Goal: Task Accomplishment & Management: Manage account settings

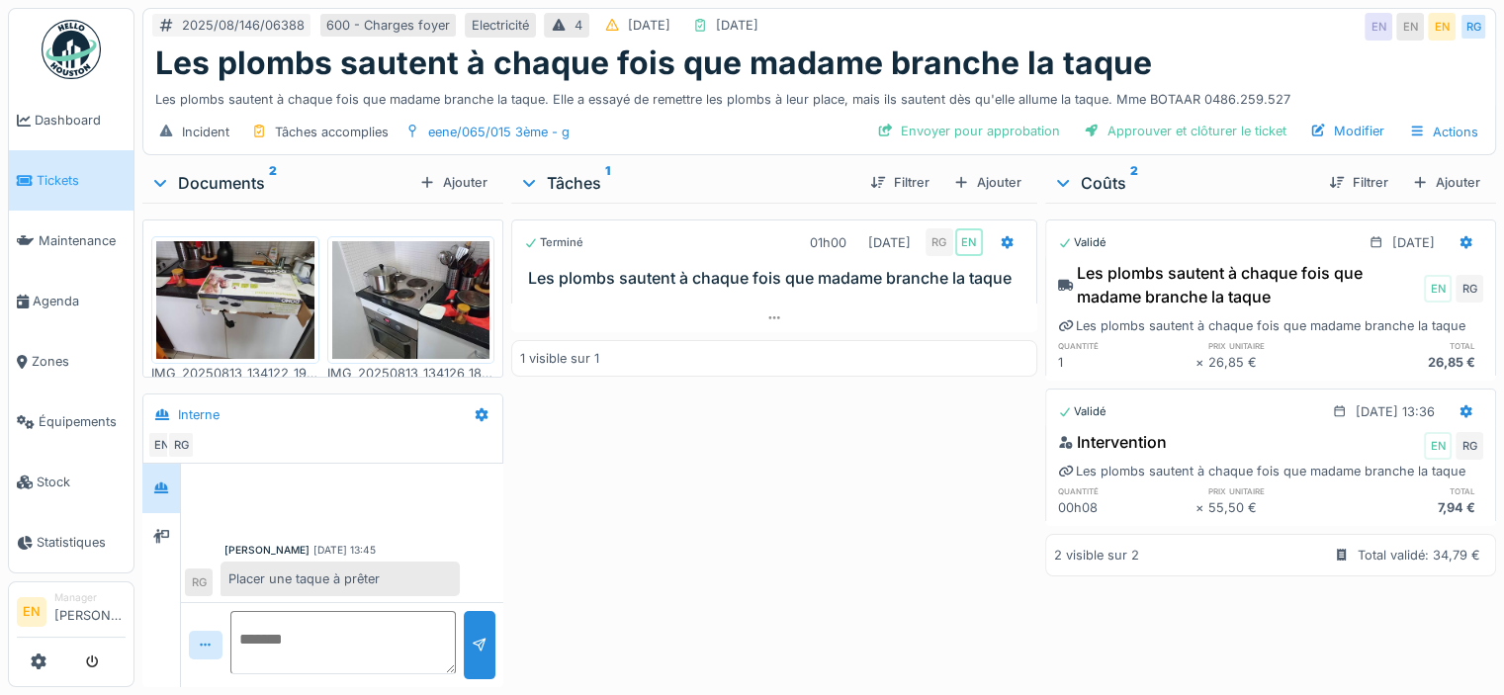
click at [583, 475] on div "Terminé 01h00 13/08/2025 RG EN Les plombs sautent à chaque fois que madame bran…" at bounding box center [774, 441] width 526 height 477
click at [668, 512] on div "Terminé 01h00 13/08/2025 RG EN Les plombs sautent à chaque fois que madame bran…" at bounding box center [774, 441] width 526 height 477
click at [746, 464] on div "Terminé 01h00 13/08/2025 RG EN Les plombs sautent à chaque fois que madame bran…" at bounding box center [774, 441] width 526 height 477
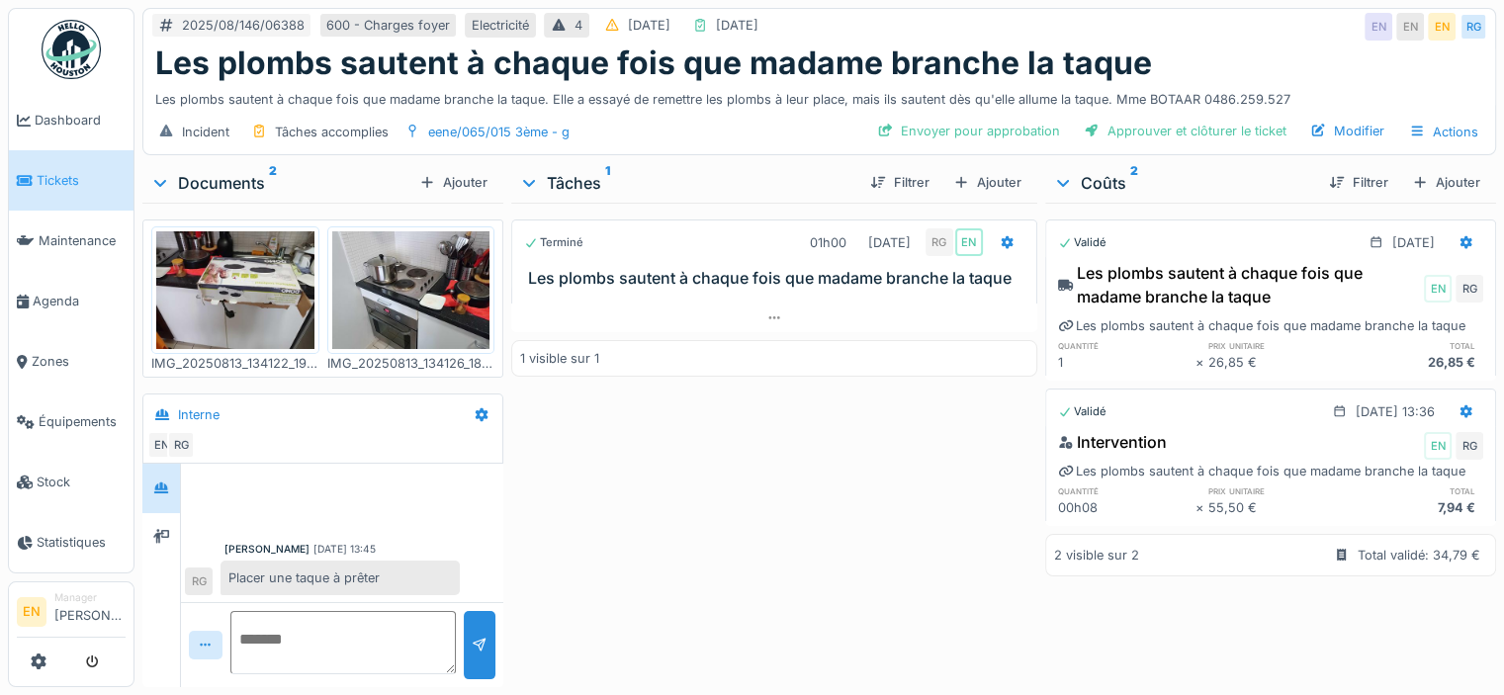
scroll to position [13, 0]
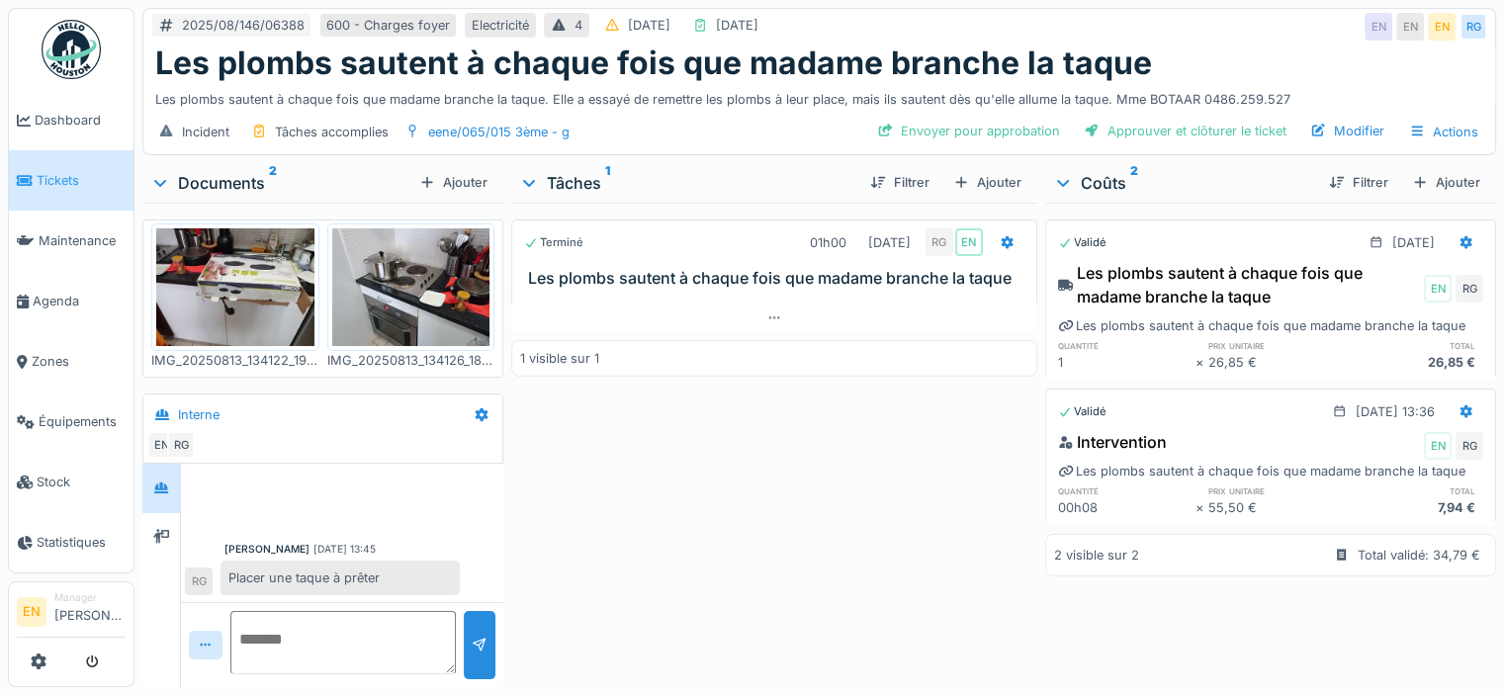
click at [325, 636] on textarea at bounding box center [342, 642] width 225 height 63
click at [995, 182] on div "Ajouter" at bounding box center [987, 182] width 84 height 27
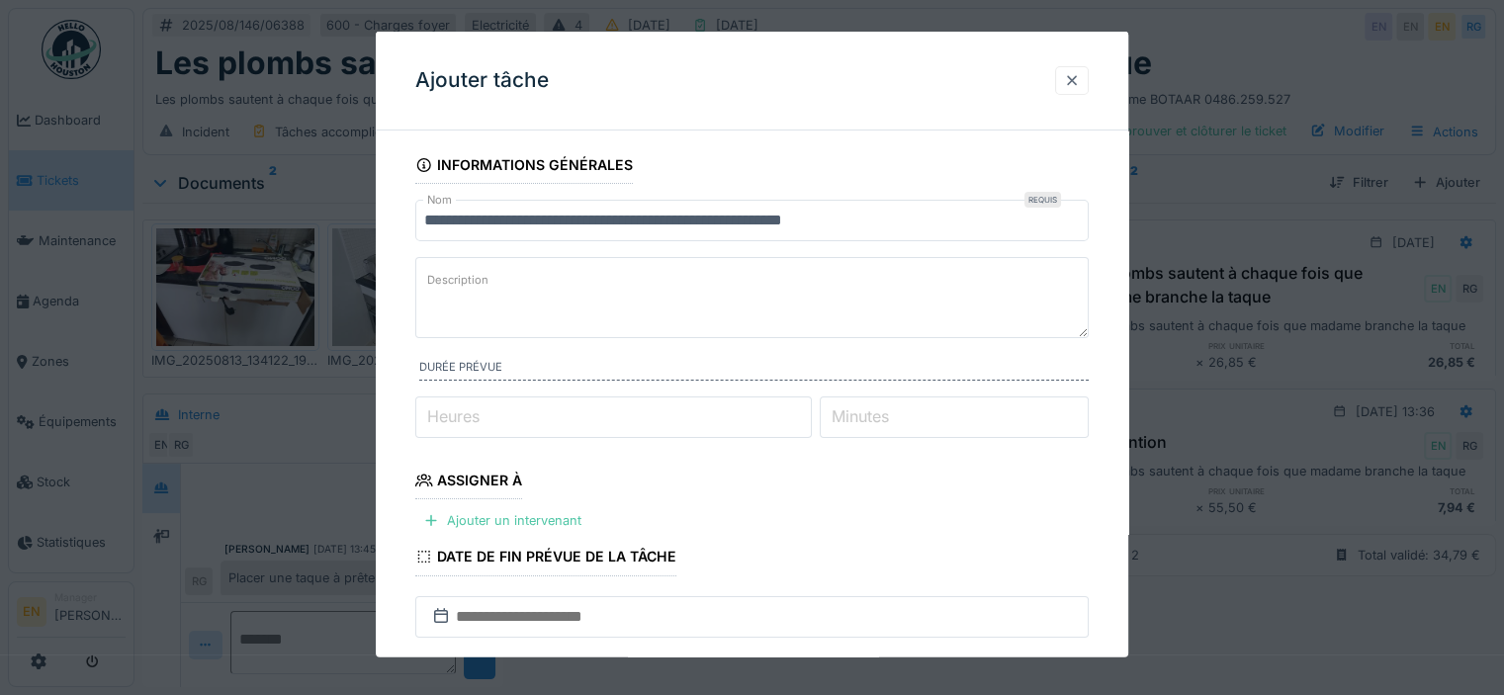
click at [1080, 78] on div at bounding box center [1072, 80] width 16 height 19
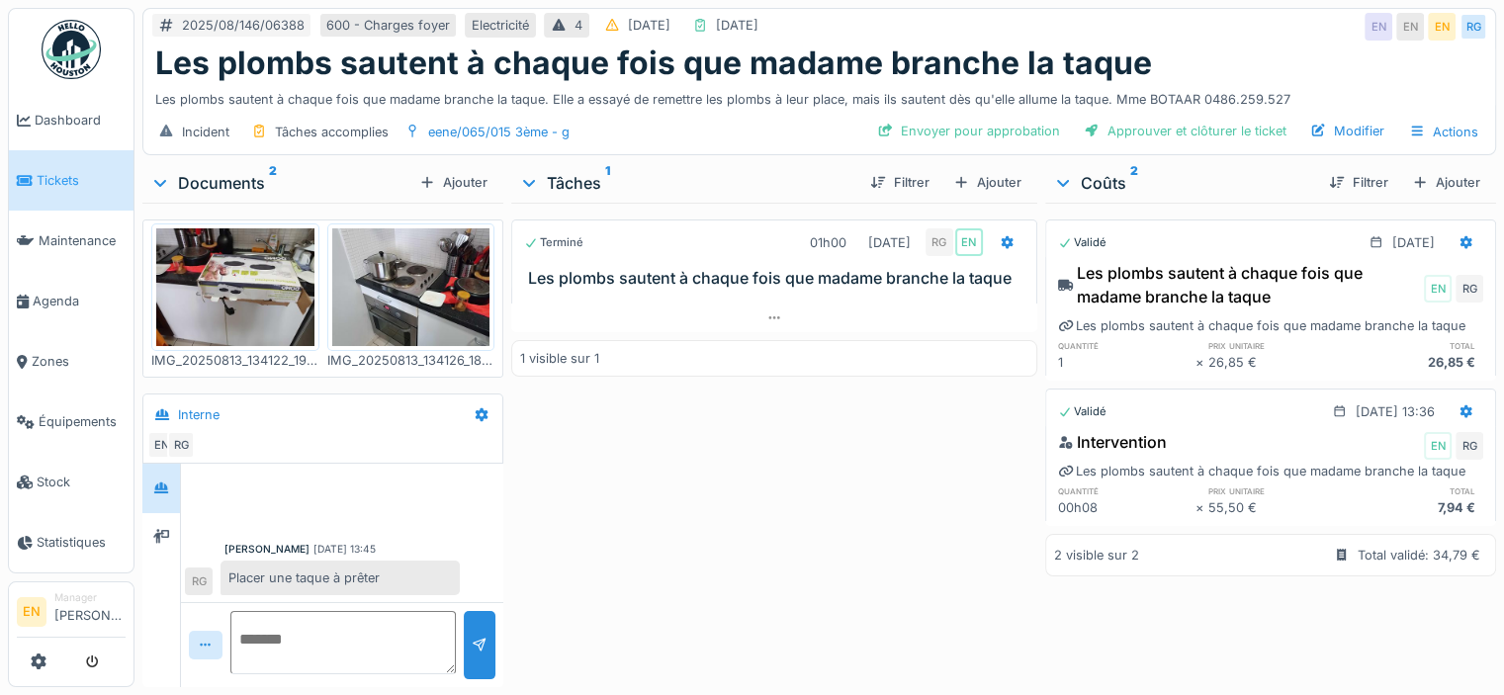
click at [803, 501] on div "Terminé 01h00 13/08/2025 RG EN Les plombs sautent à chaque fois que madame bran…" at bounding box center [774, 441] width 526 height 477
click at [902, 528] on div "Terminé 01h00 13/08/2025 RG EN Les plombs sautent à chaque fois que madame bran…" at bounding box center [774, 441] width 526 height 477
click at [807, 565] on div "Terminé 01h00 13/08/2025 RG EN Les plombs sautent à chaque fois que madame bran…" at bounding box center [774, 441] width 526 height 477
click at [605, 496] on div "Terminé 01h00 13/08/2025 RG EN Les plombs sautent à chaque fois que madame bran…" at bounding box center [774, 441] width 526 height 477
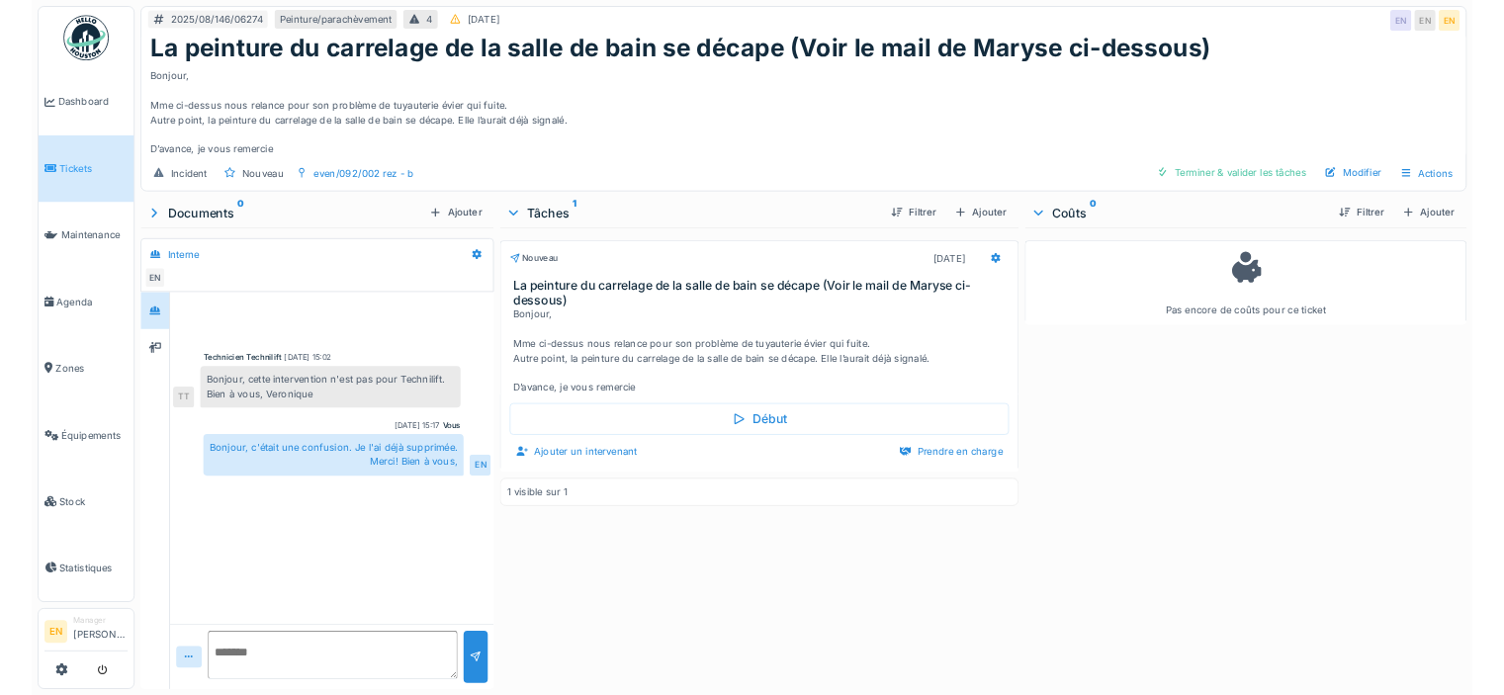
scroll to position [15, 0]
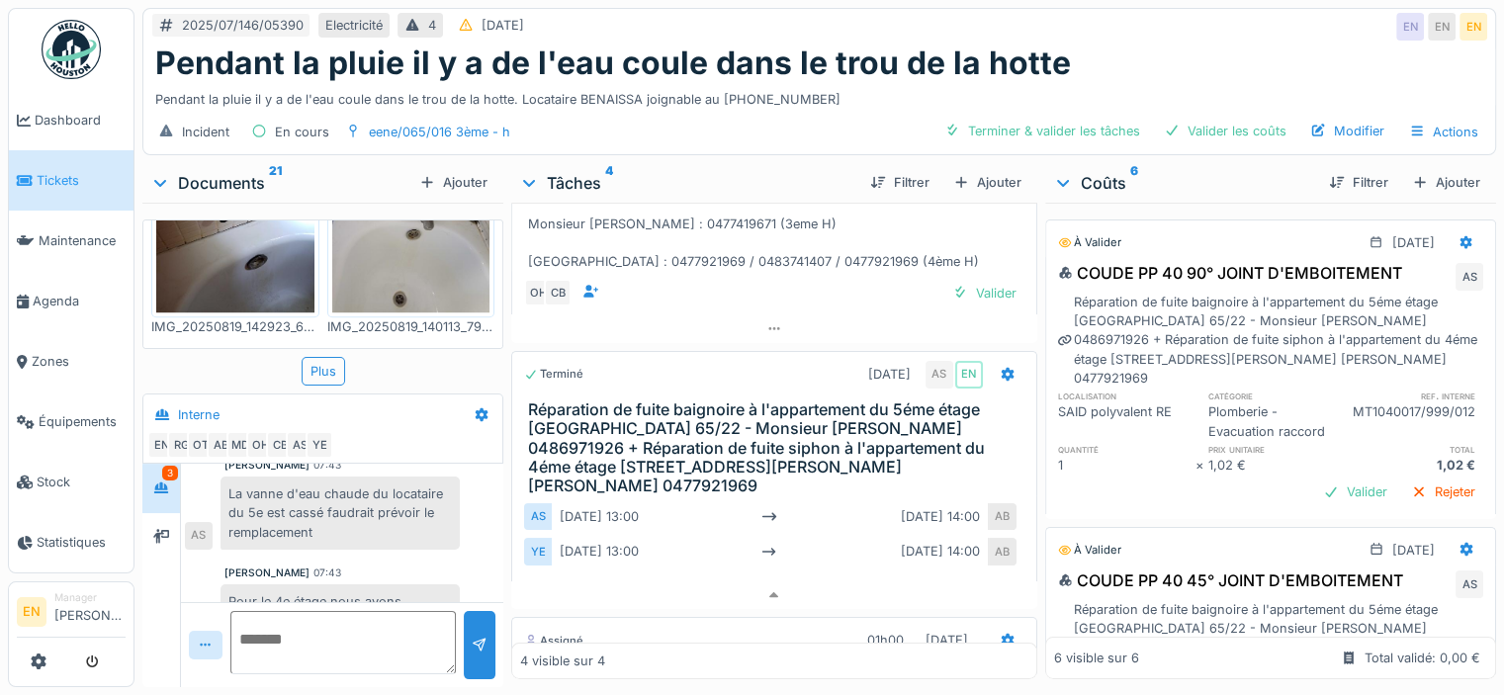
scroll to position [637, 0]
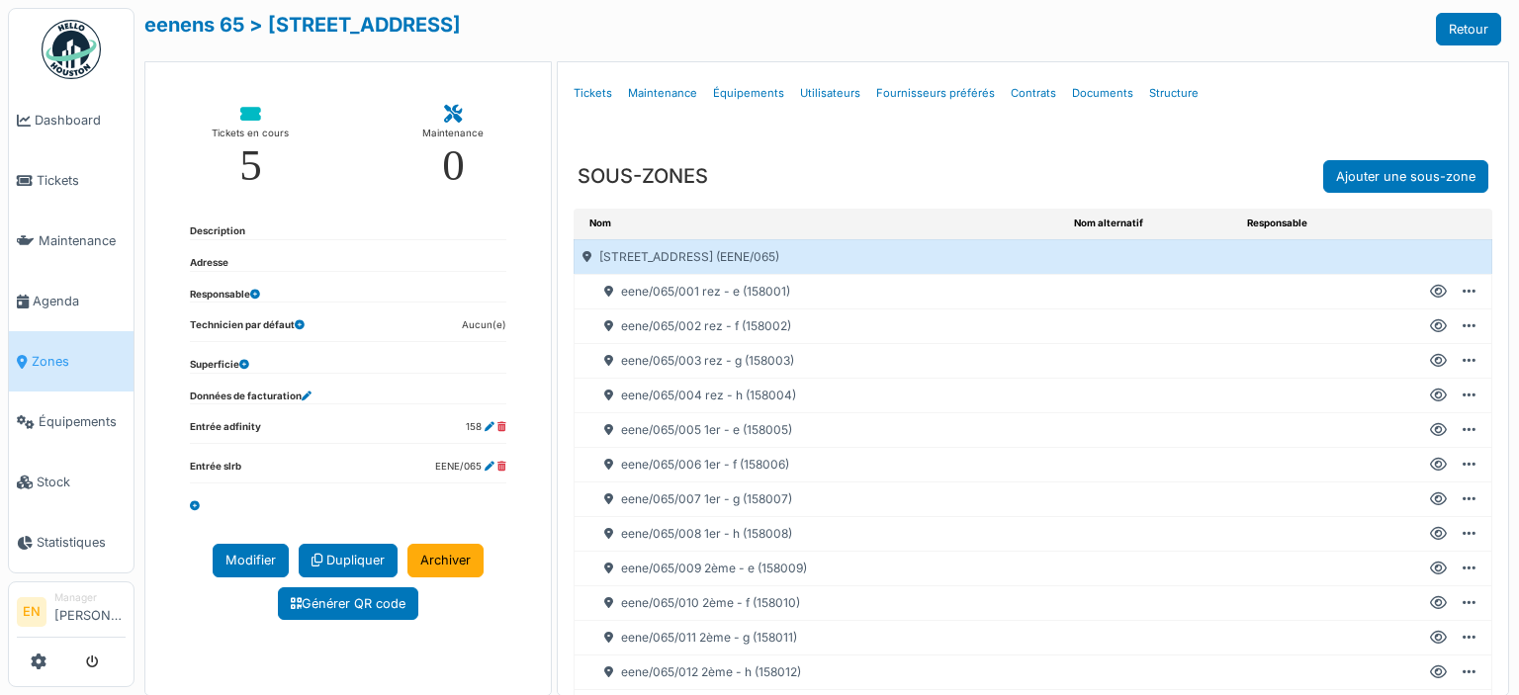
scroll to position [218, 0]
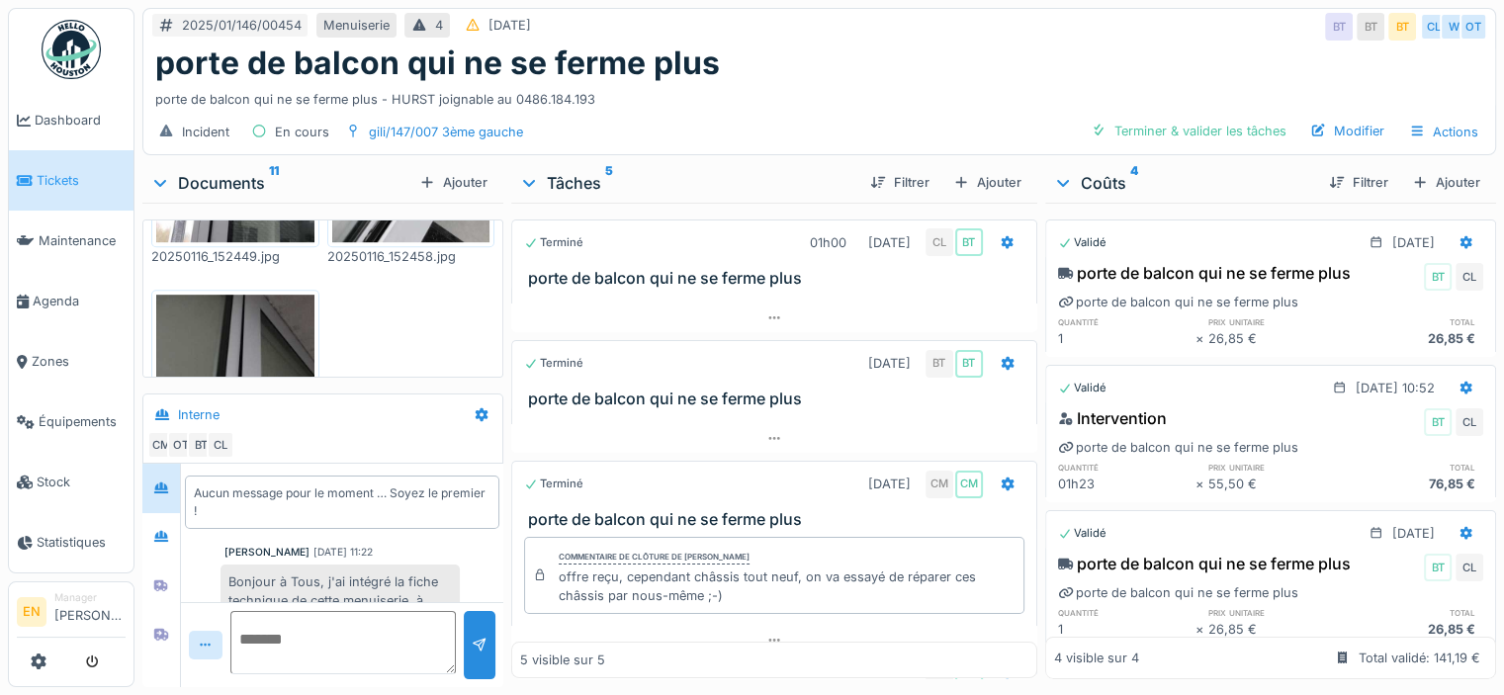
scroll to position [128, 0]
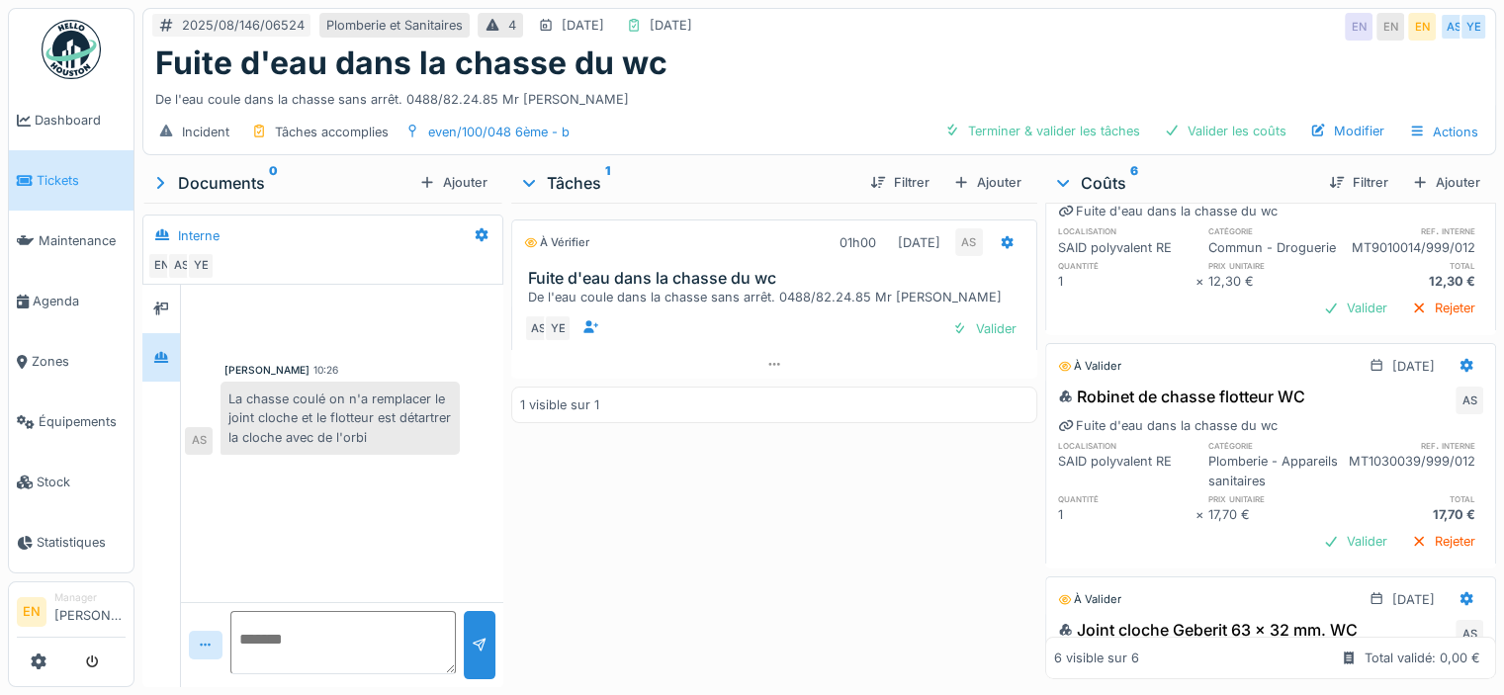
scroll to position [73, 0]
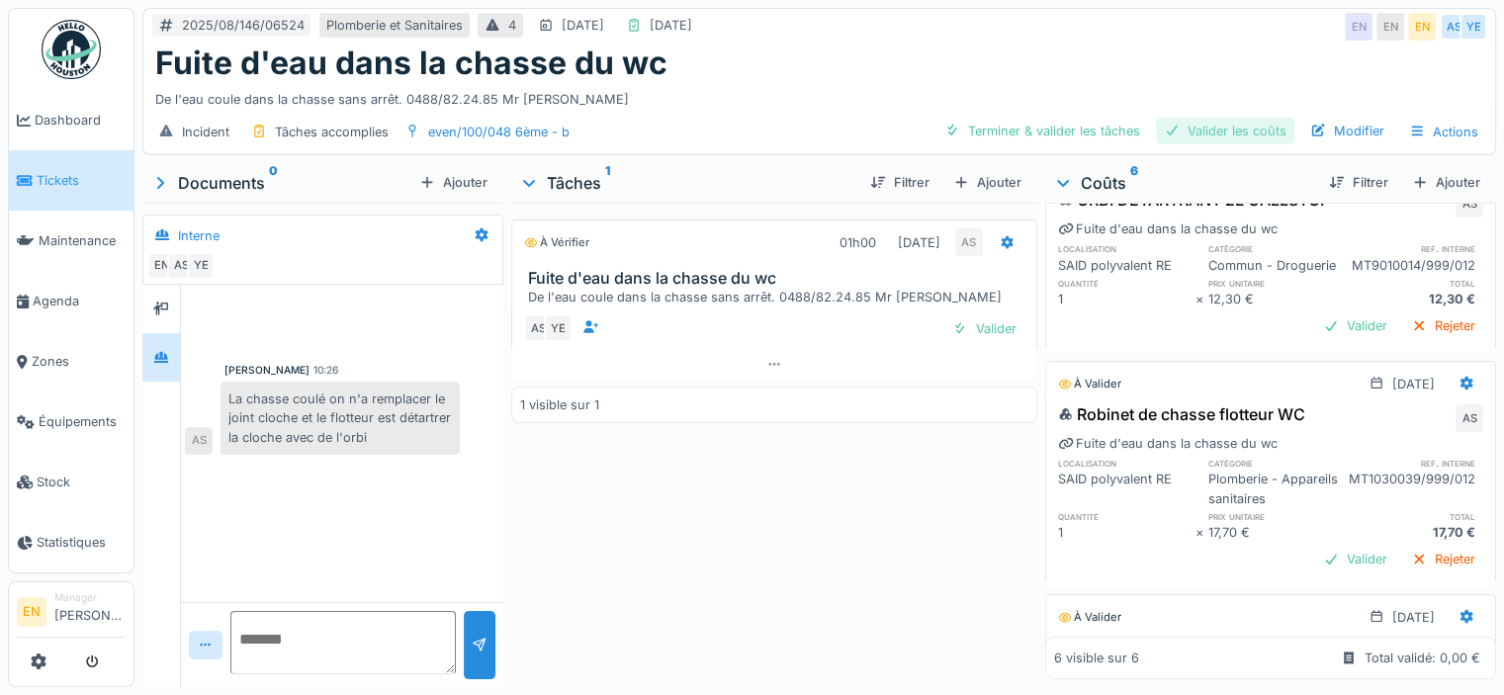
click at [1266, 123] on div "Valider les coûts" at bounding box center [1225, 131] width 138 height 27
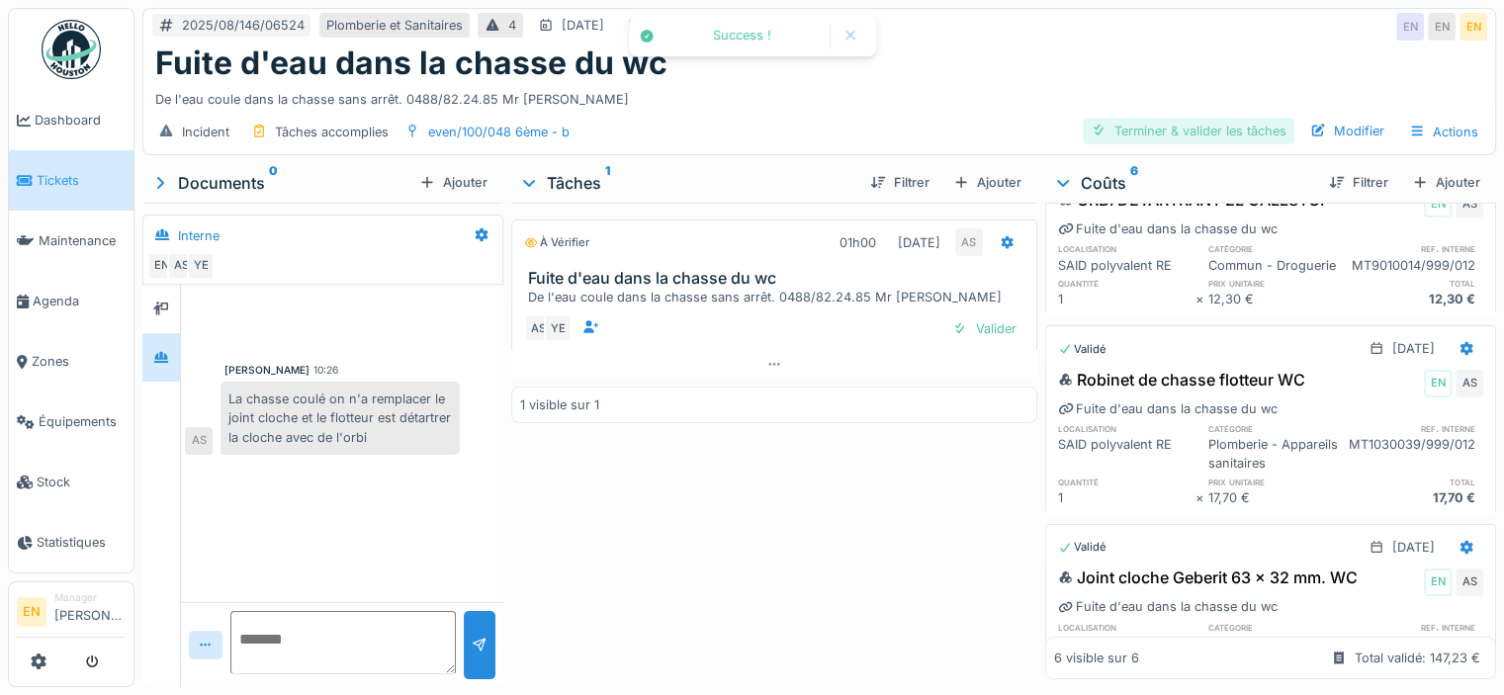
click at [1211, 126] on div "Terminer & valider les tâches" at bounding box center [1189, 131] width 212 height 27
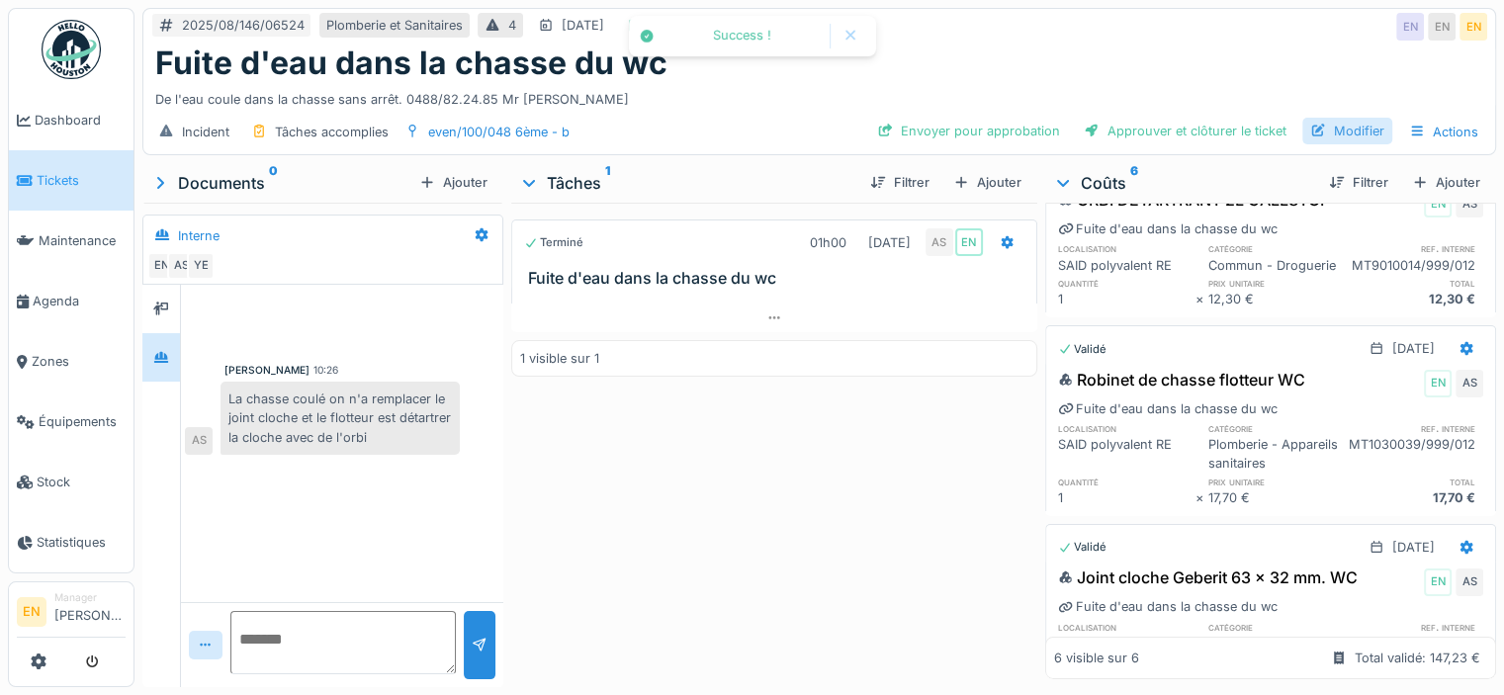
click at [1352, 118] on div "Modifier" at bounding box center [1347, 131] width 90 height 27
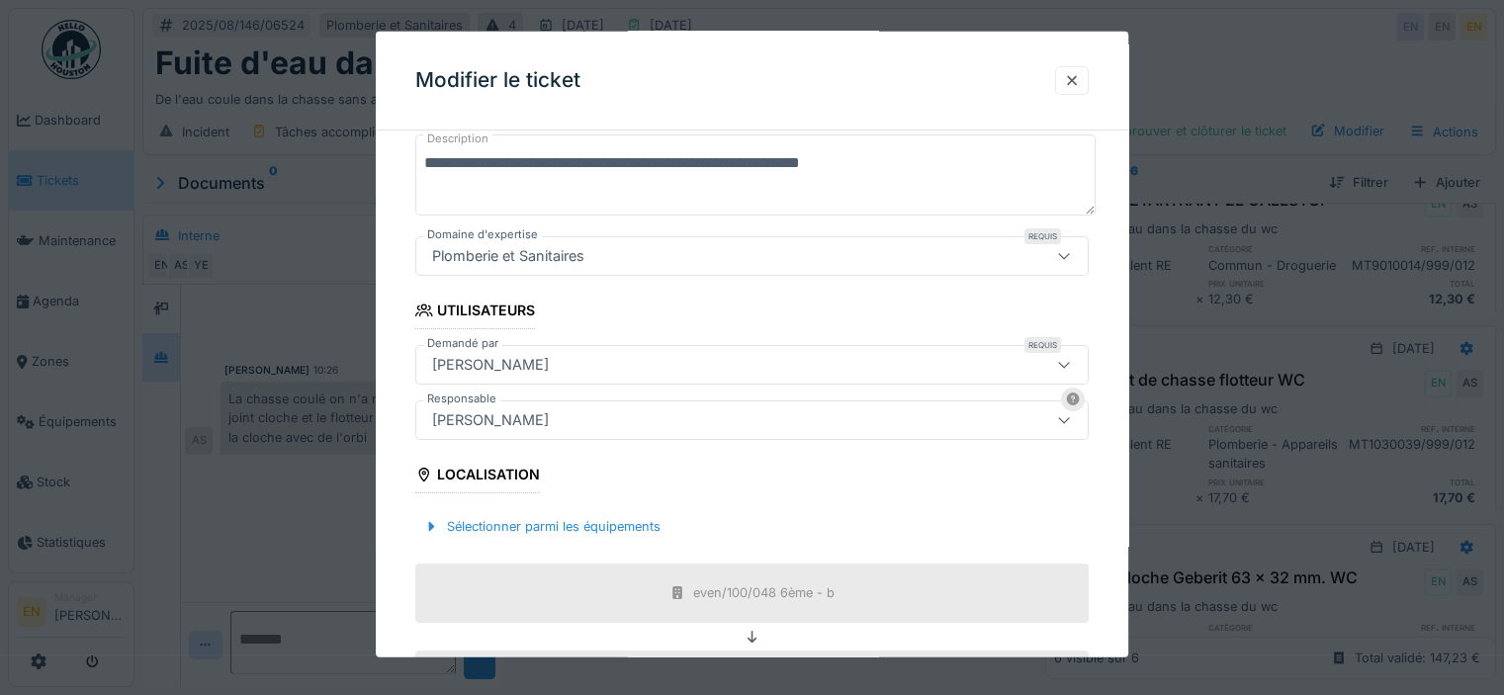
scroll to position [297, 0]
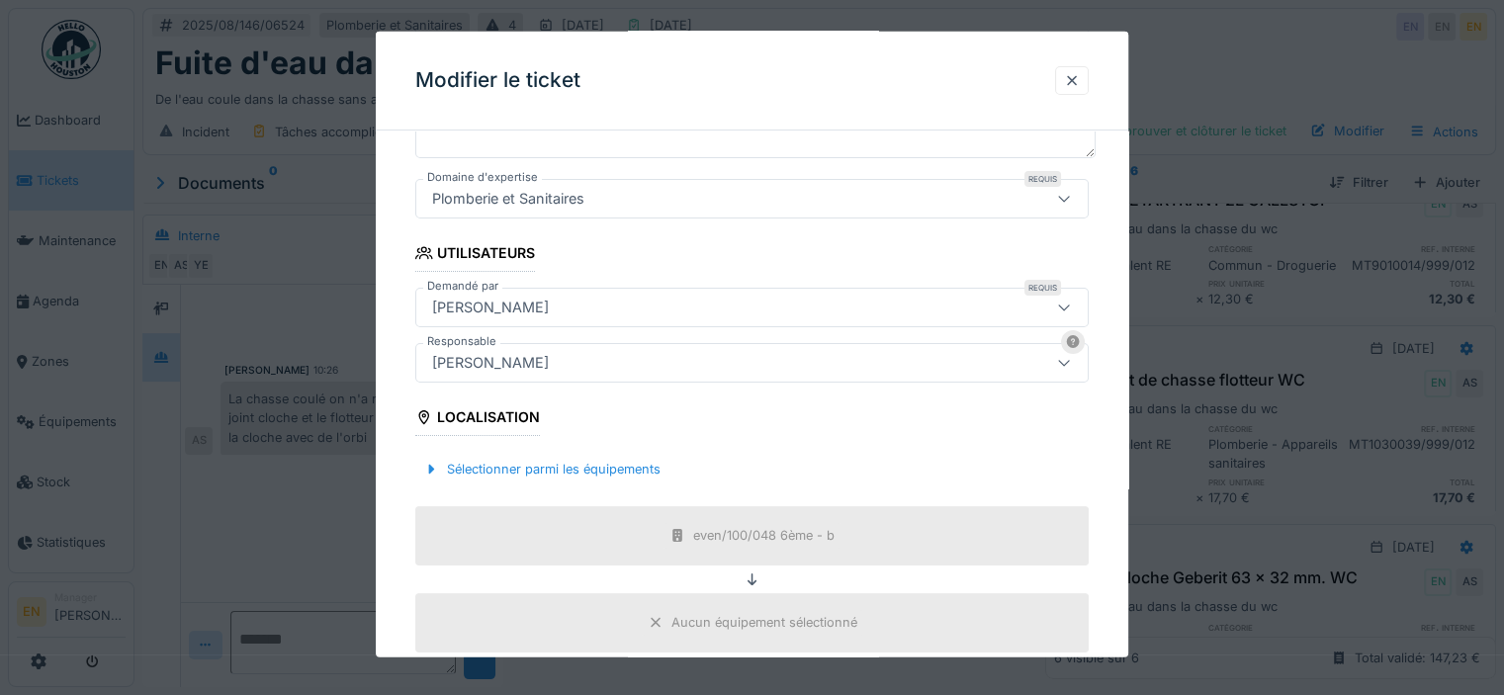
click at [763, 371] on div "[PERSON_NAME]" at bounding box center [711, 363] width 574 height 22
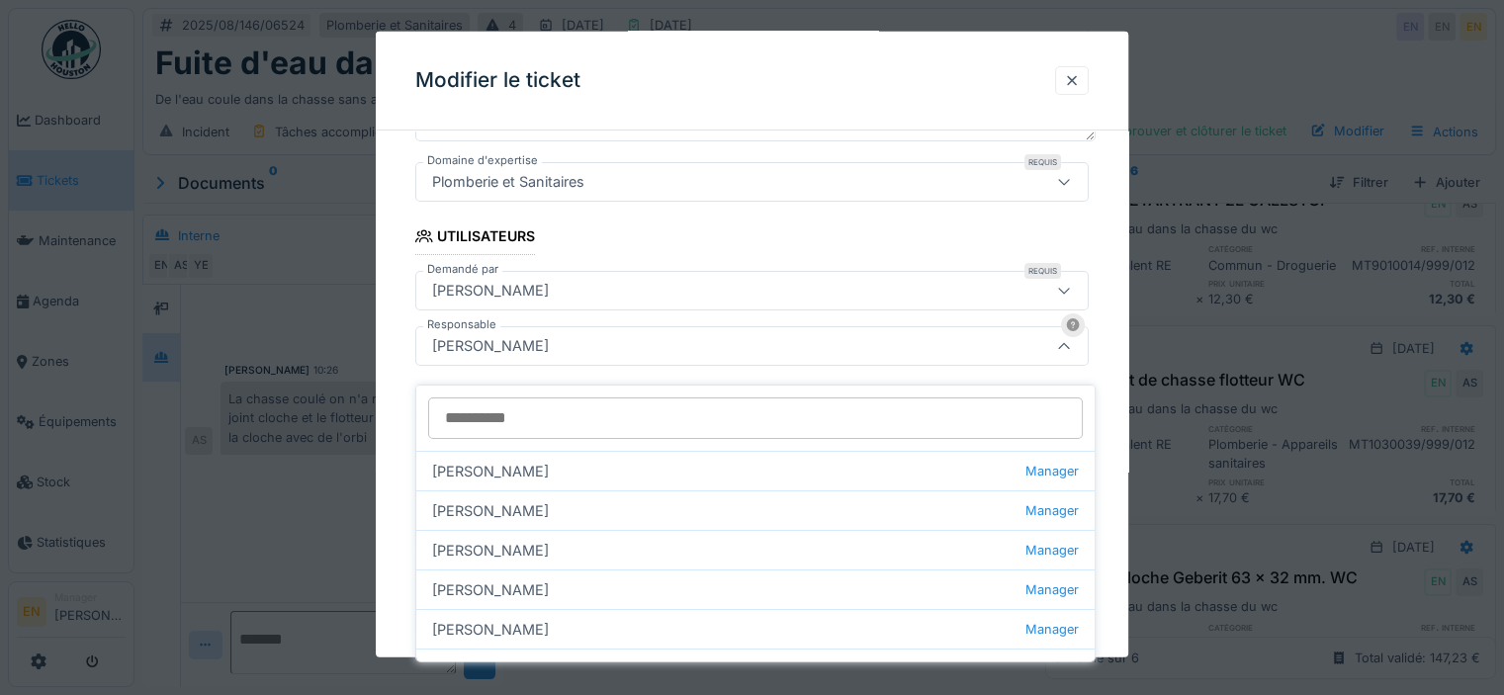
click at [545, 415] on input "Responsable" at bounding box center [755, 419] width 655 height 42
click at [551, 409] on input "Responsable" at bounding box center [755, 419] width 655 height 42
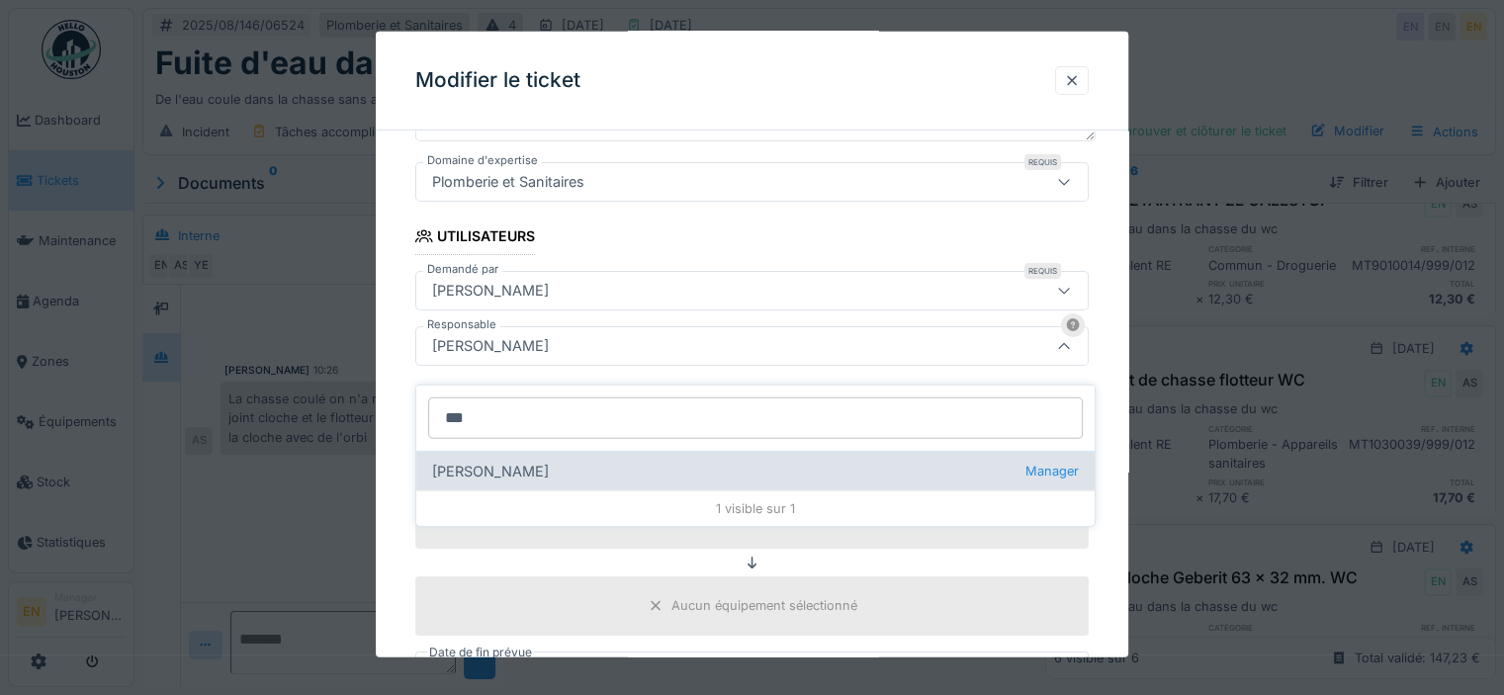
type input "***"
click at [526, 451] on div "Christian Bassette Manager" at bounding box center [755, 471] width 678 height 40
type input "****"
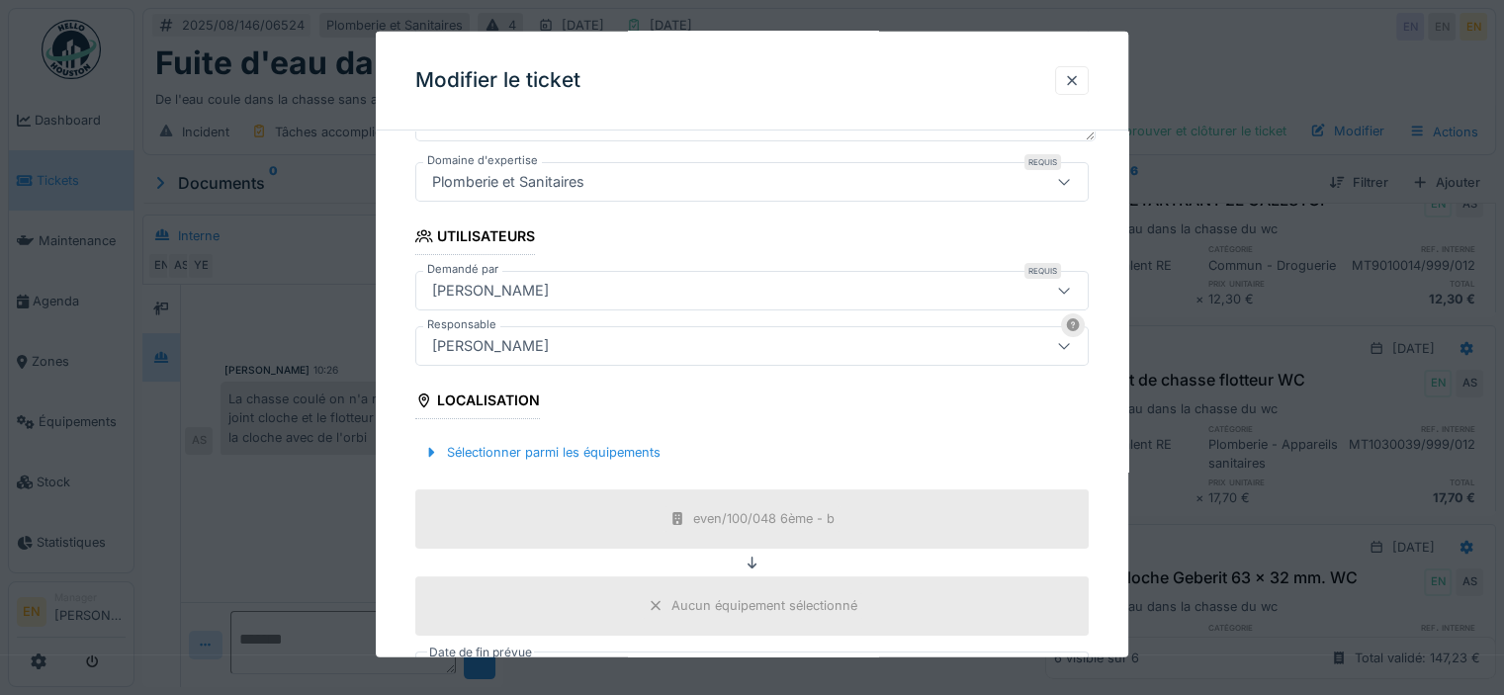
click at [1103, 430] on div "**********" at bounding box center [752, 423] width 753 height 1181
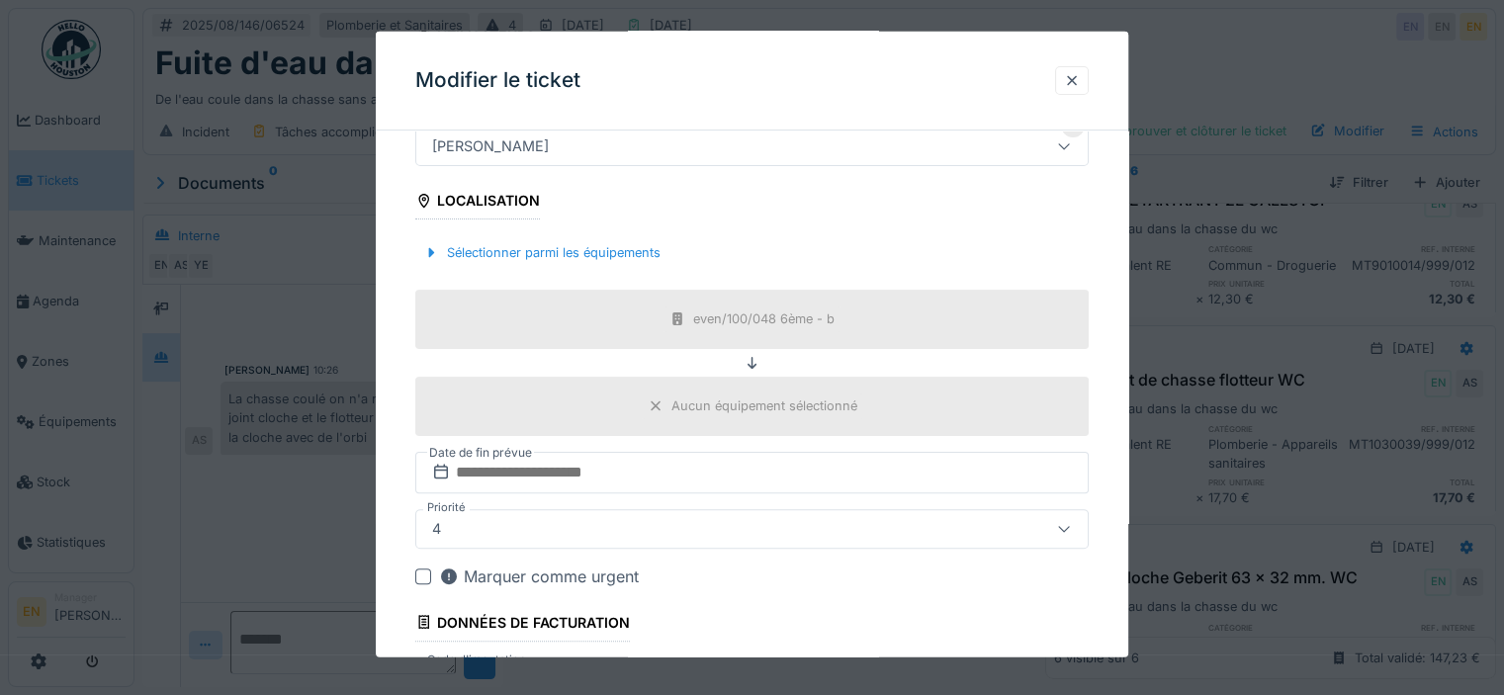
scroll to position [665, 0]
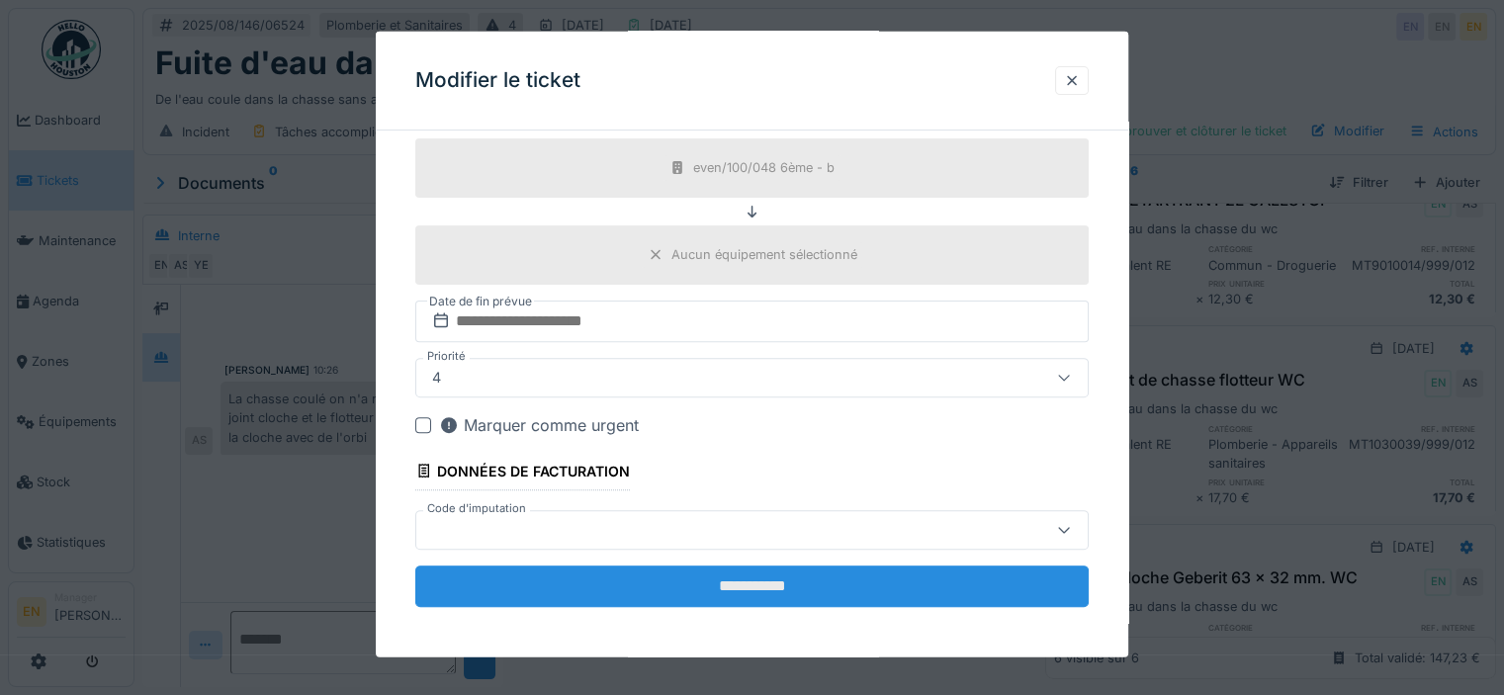
click at [758, 582] on input "**********" at bounding box center [751, 586] width 673 height 42
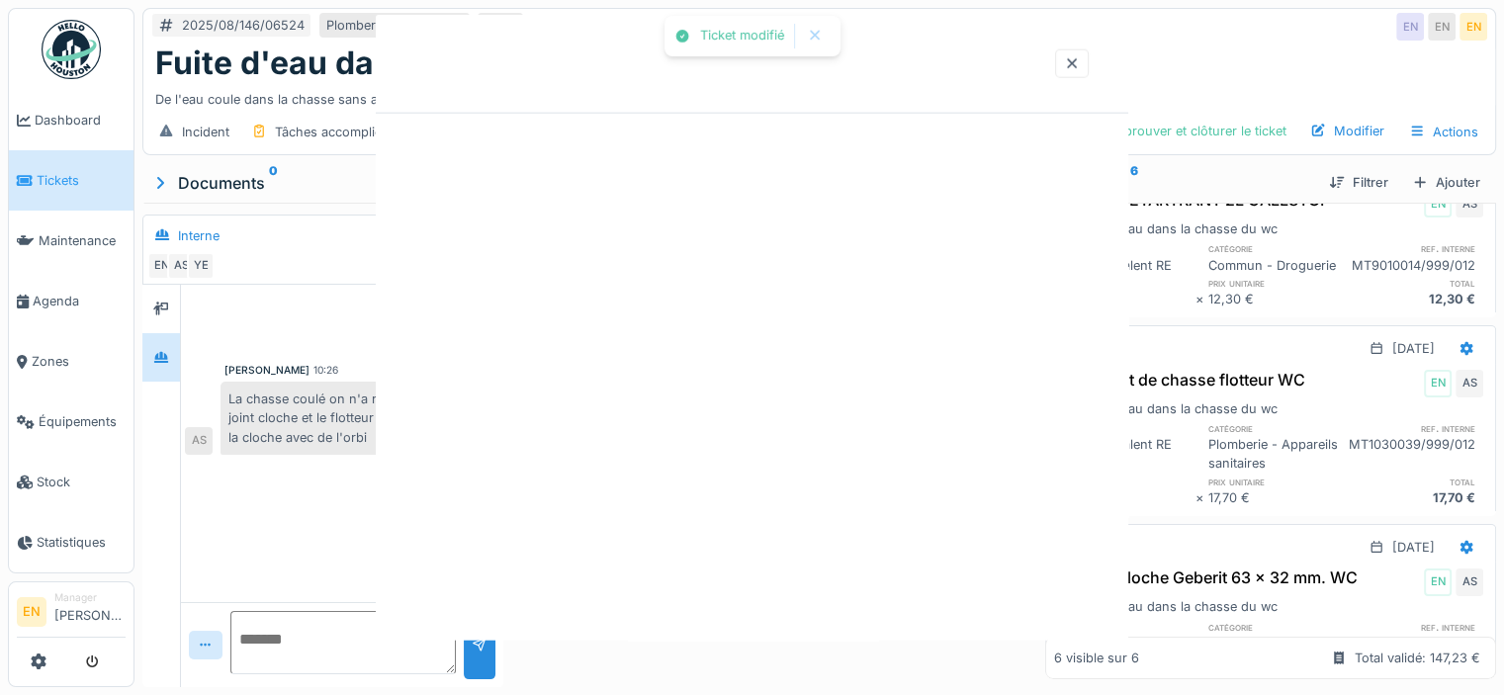
scroll to position [0, 0]
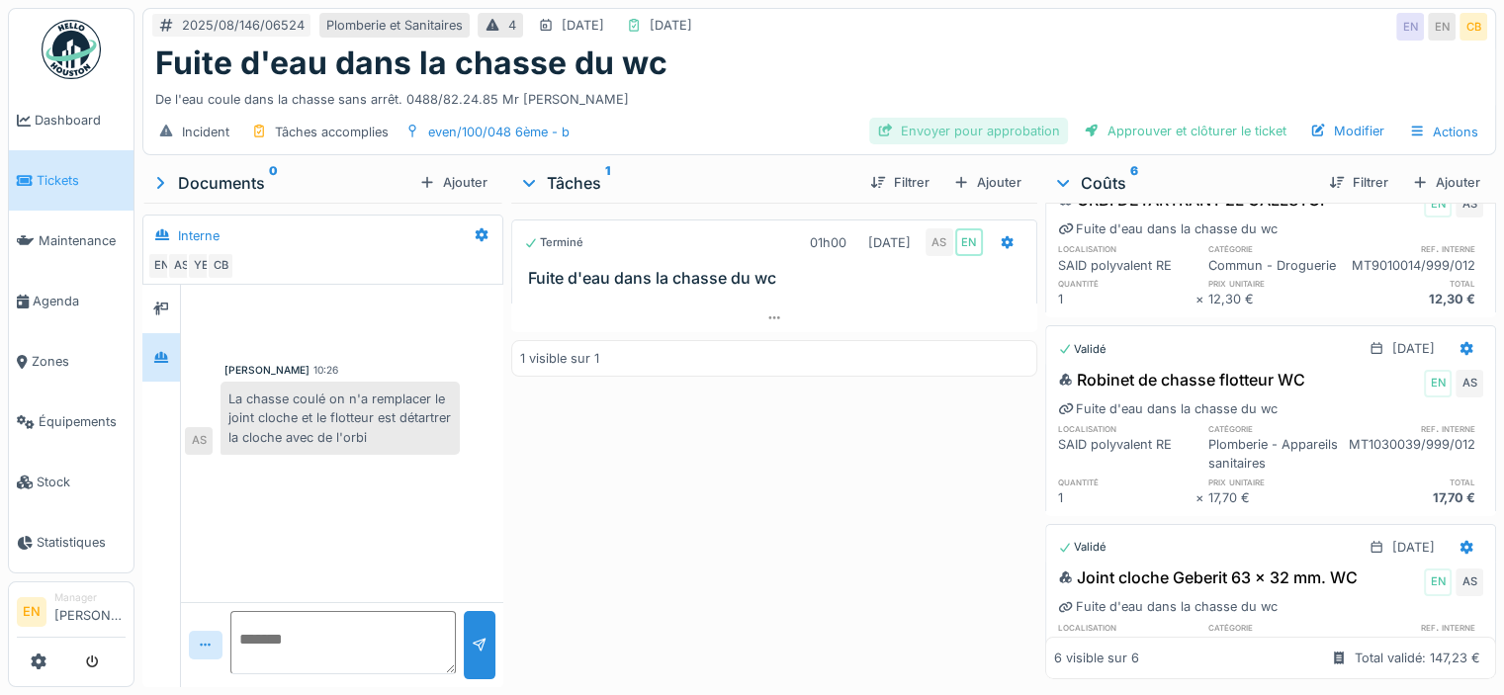
click at [984, 118] on div "Envoyer pour approbation" at bounding box center [968, 131] width 199 height 27
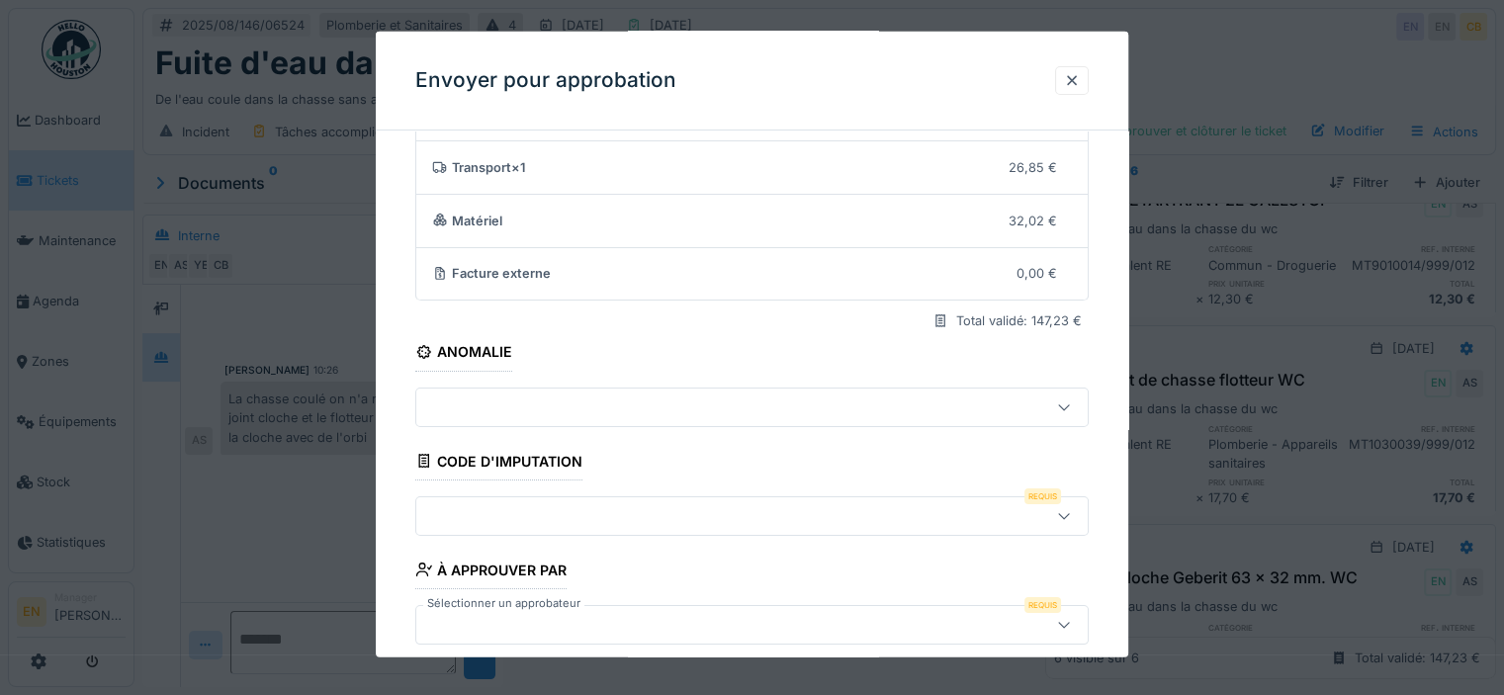
scroll to position [202, 0]
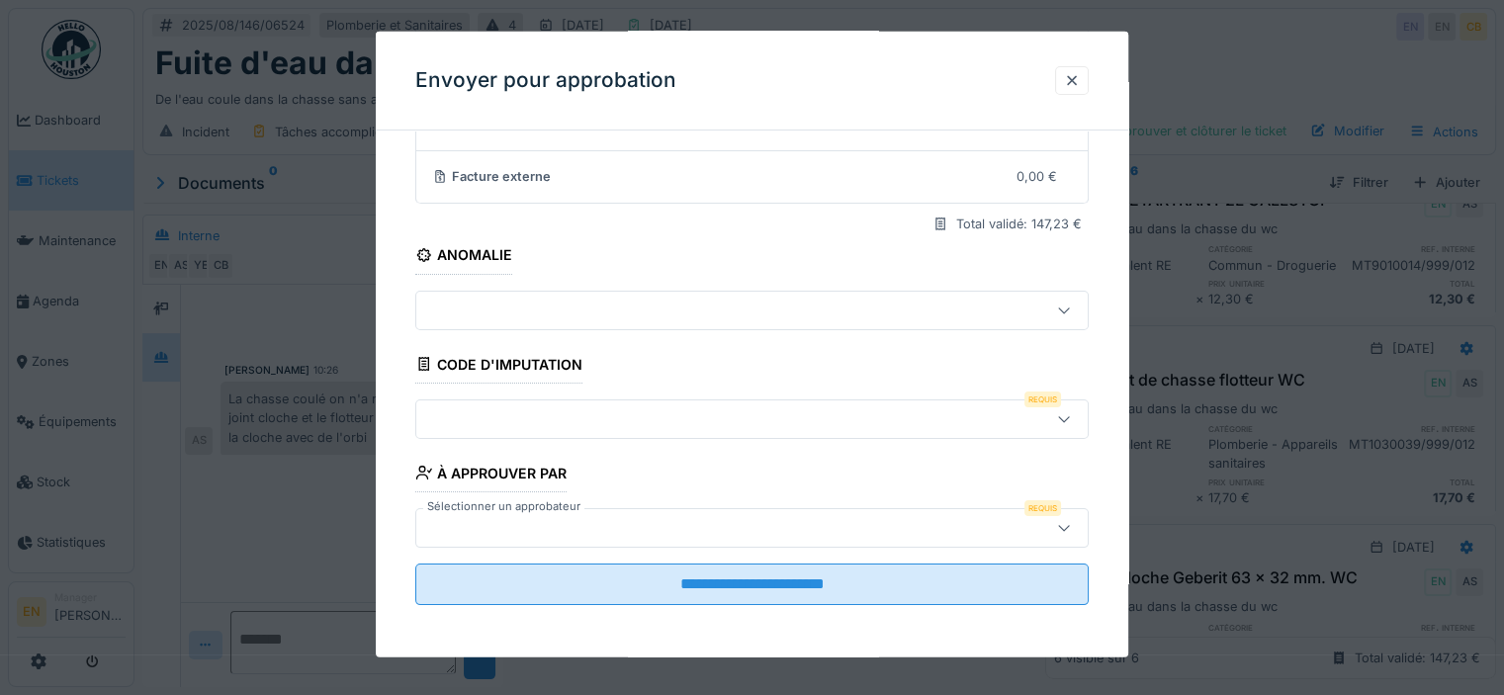
click at [1069, 418] on icon at bounding box center [1063, 419] width 11 height 6
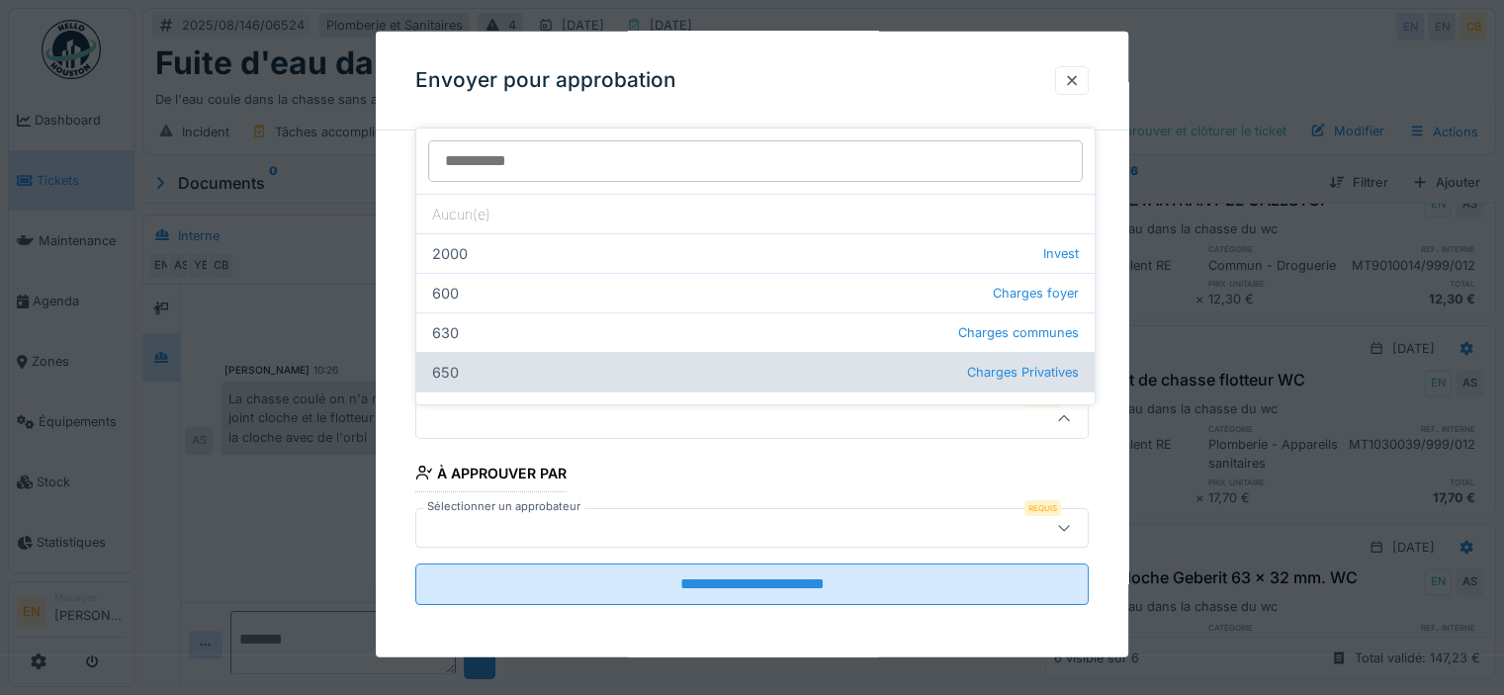
click at [550, 359] on div "650 Charges Privatives" at bounding box center [755, 372] width 678 height 40
type input "***"
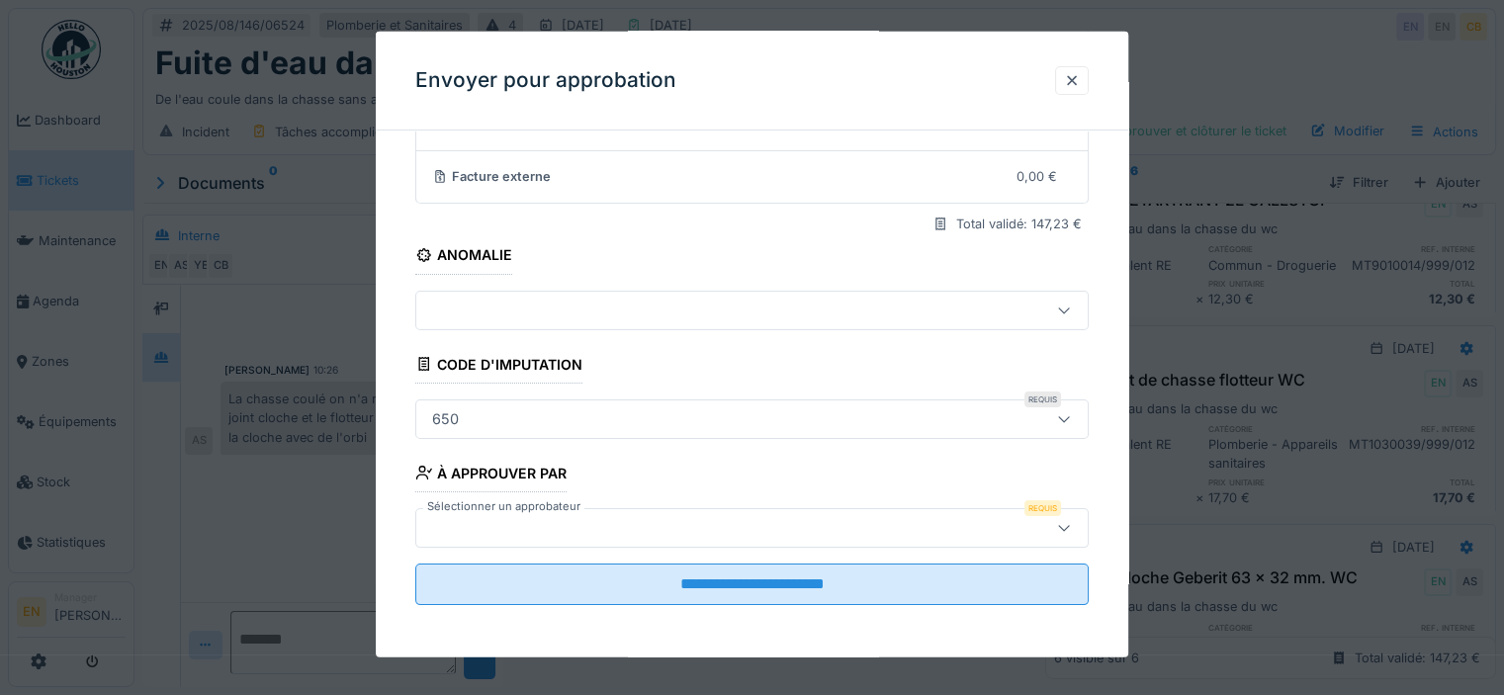
click at [1072, 526] on icon at bounding box center [1064, 527] width 16 height 13
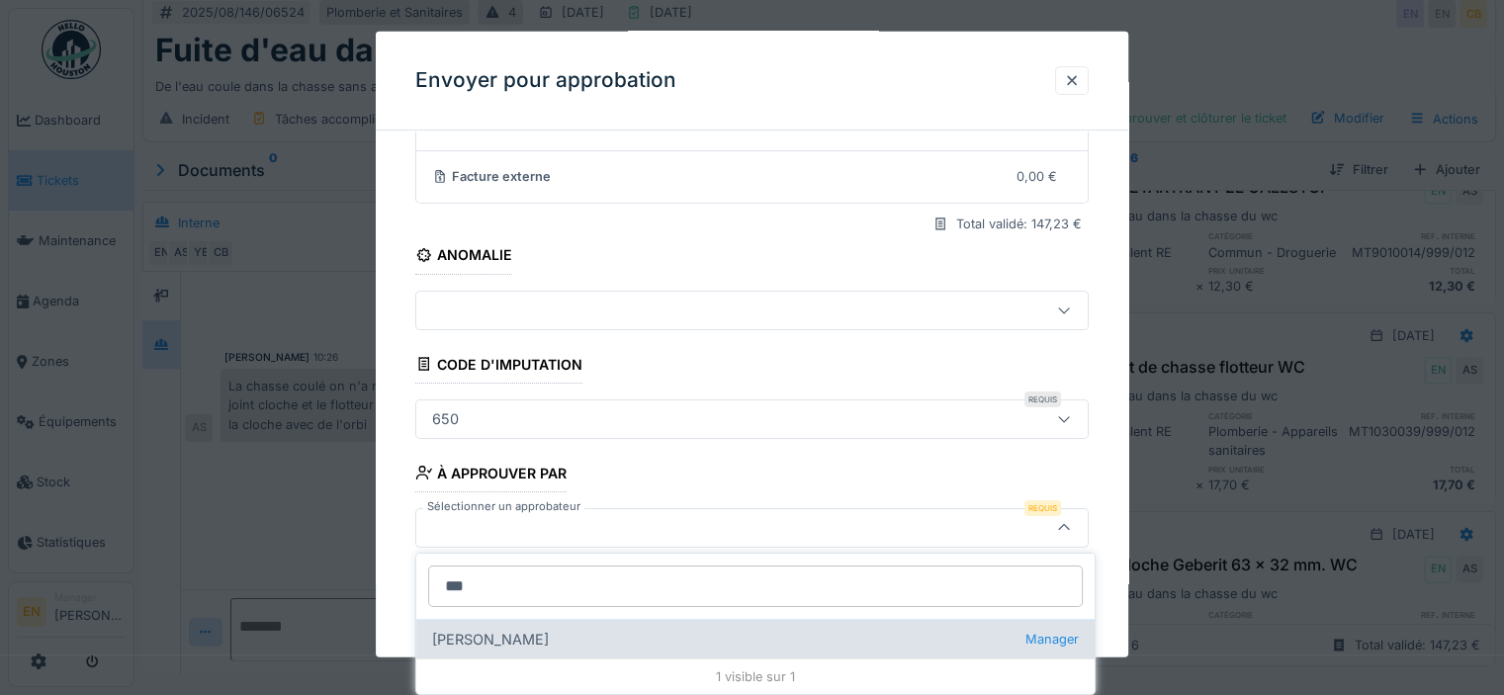
type input "***"
click at [506, 640] on div "Christian Bassette Manager" at bounding box center [755, 639] width 678 height 40
type input "****"
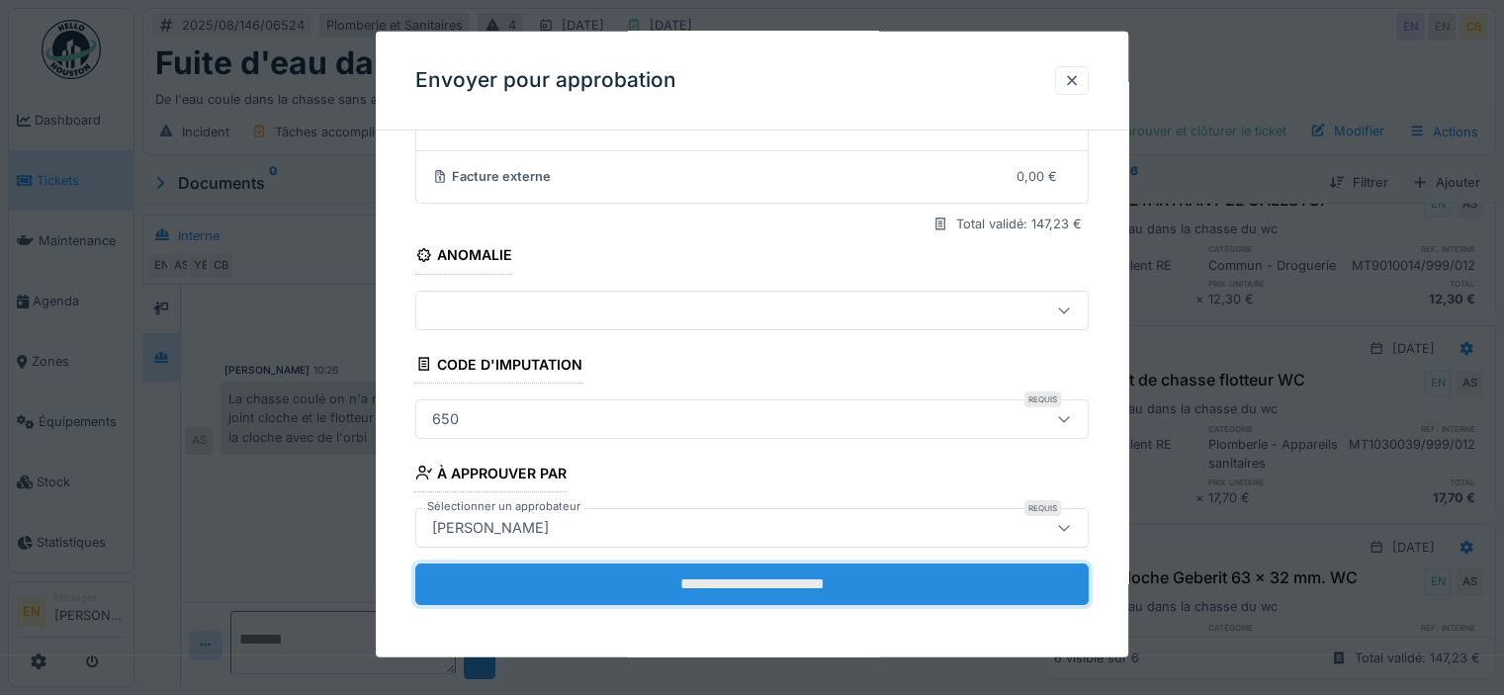
click at [741, 584] on input "**********" at bounding box center [751, 584] width 673 height 42
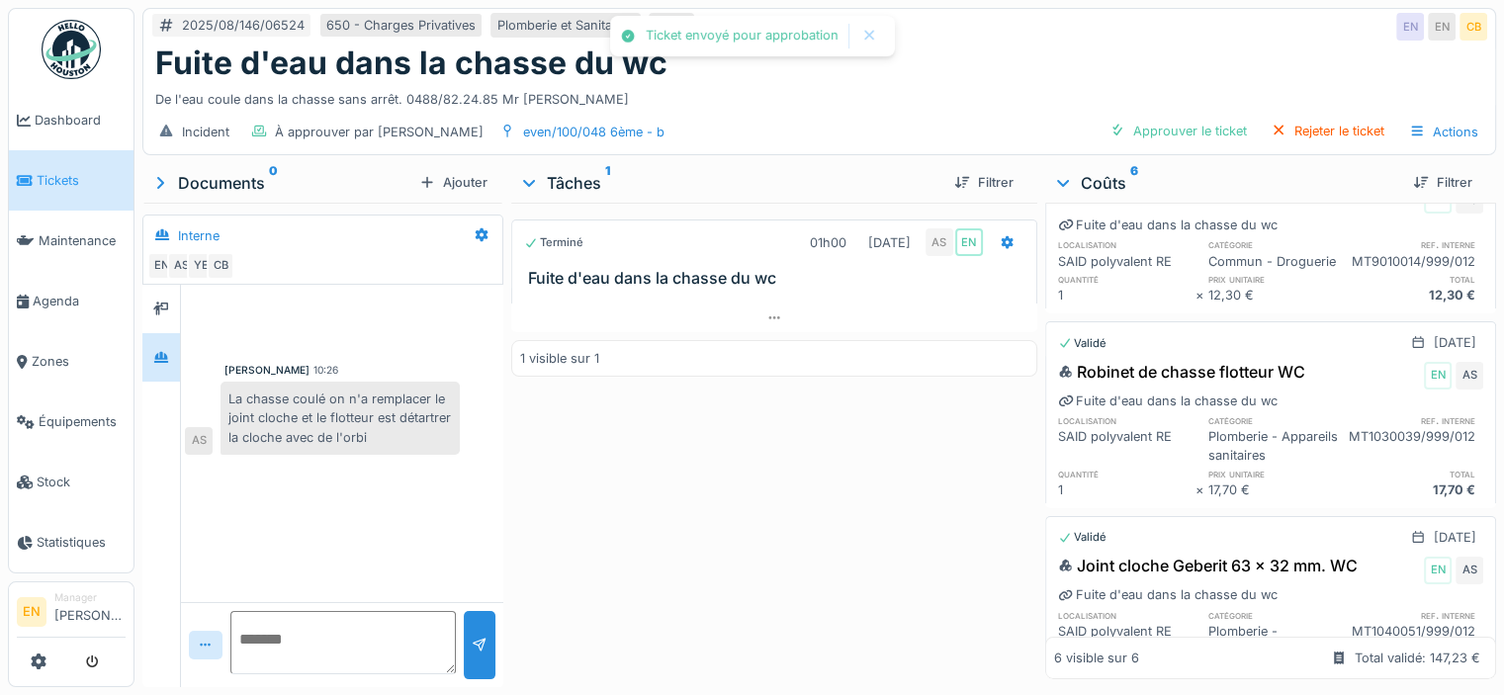
scroll to position [69, 0]
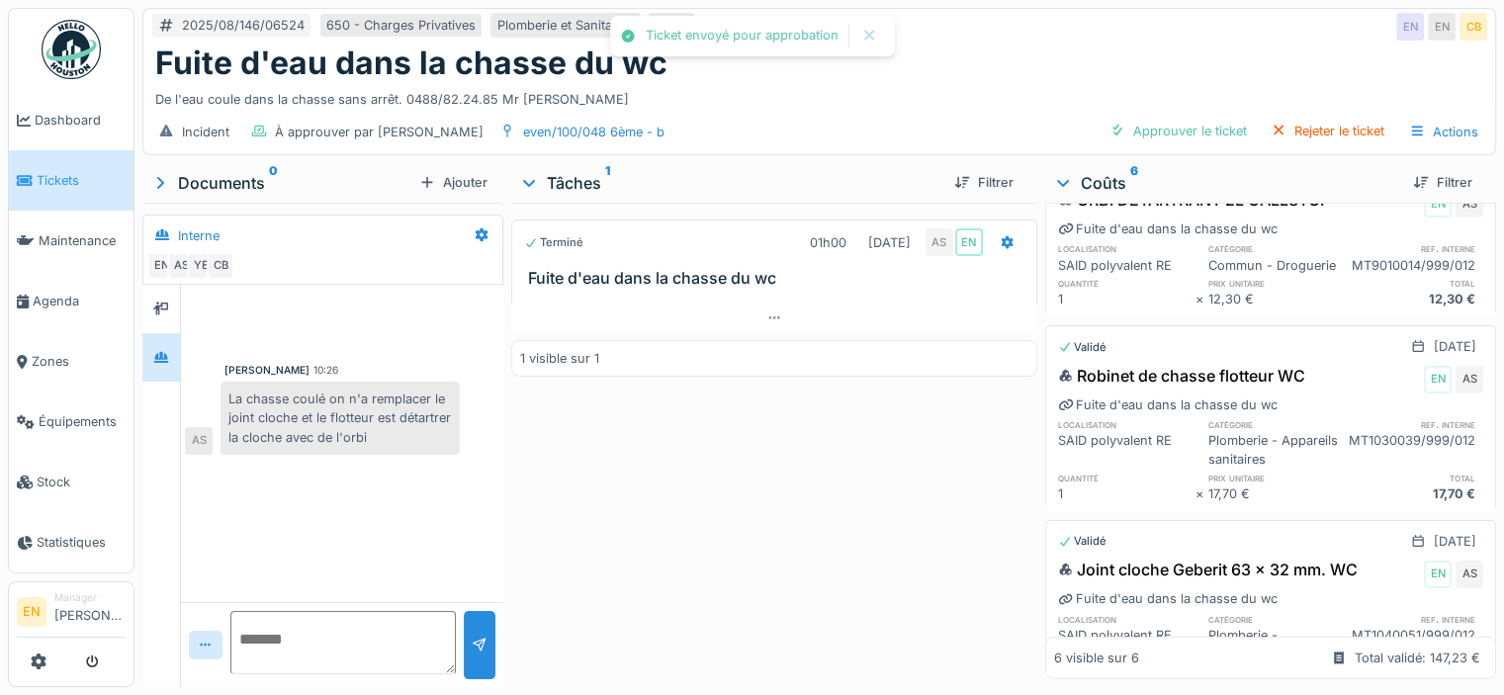
click at [763, 538] on div "Terminé 01h00 20/08/2025 AS EN Fuite d'eau dans la chasse du wc 1 visible sur 1" at bounding box center [774, 441] width 526 height 477
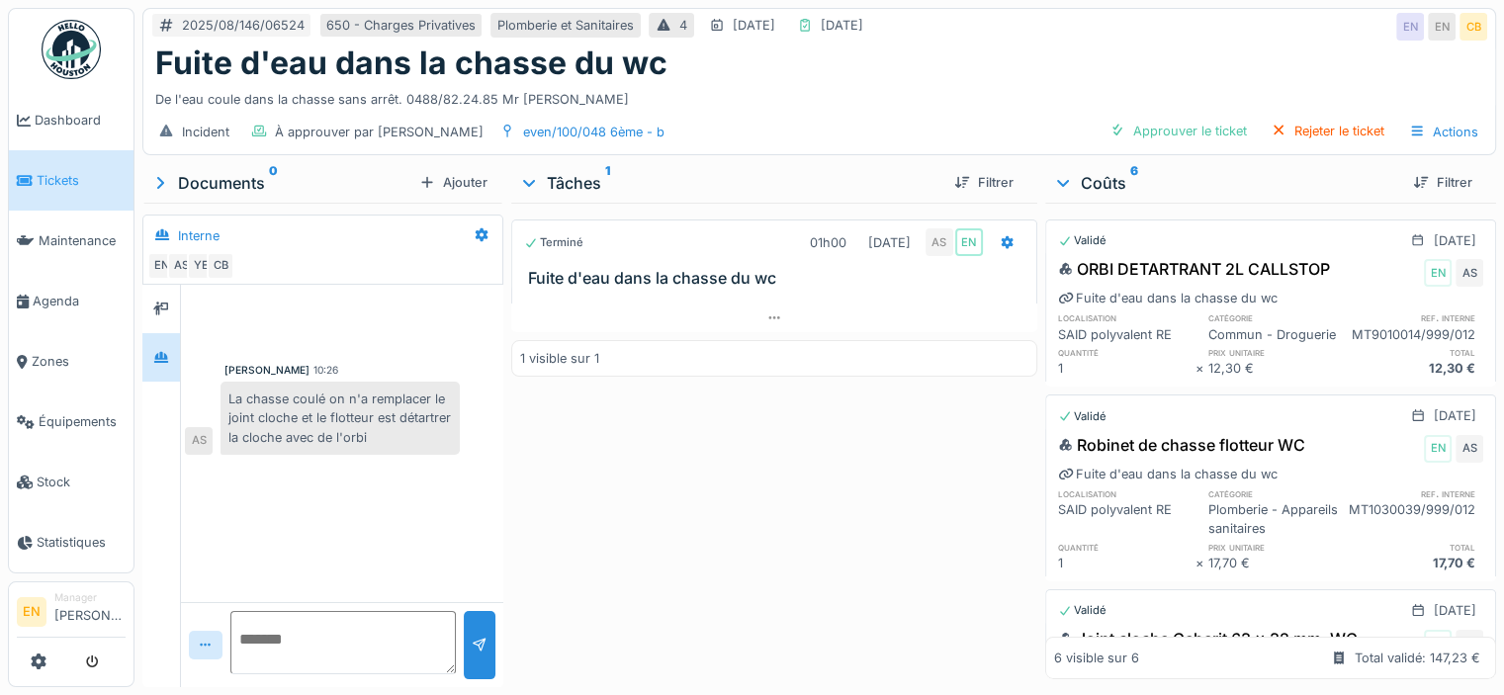
scroll to position [0, 0]
click at [73, 72] on img at bounding box center [71, 49] width 59 height 59
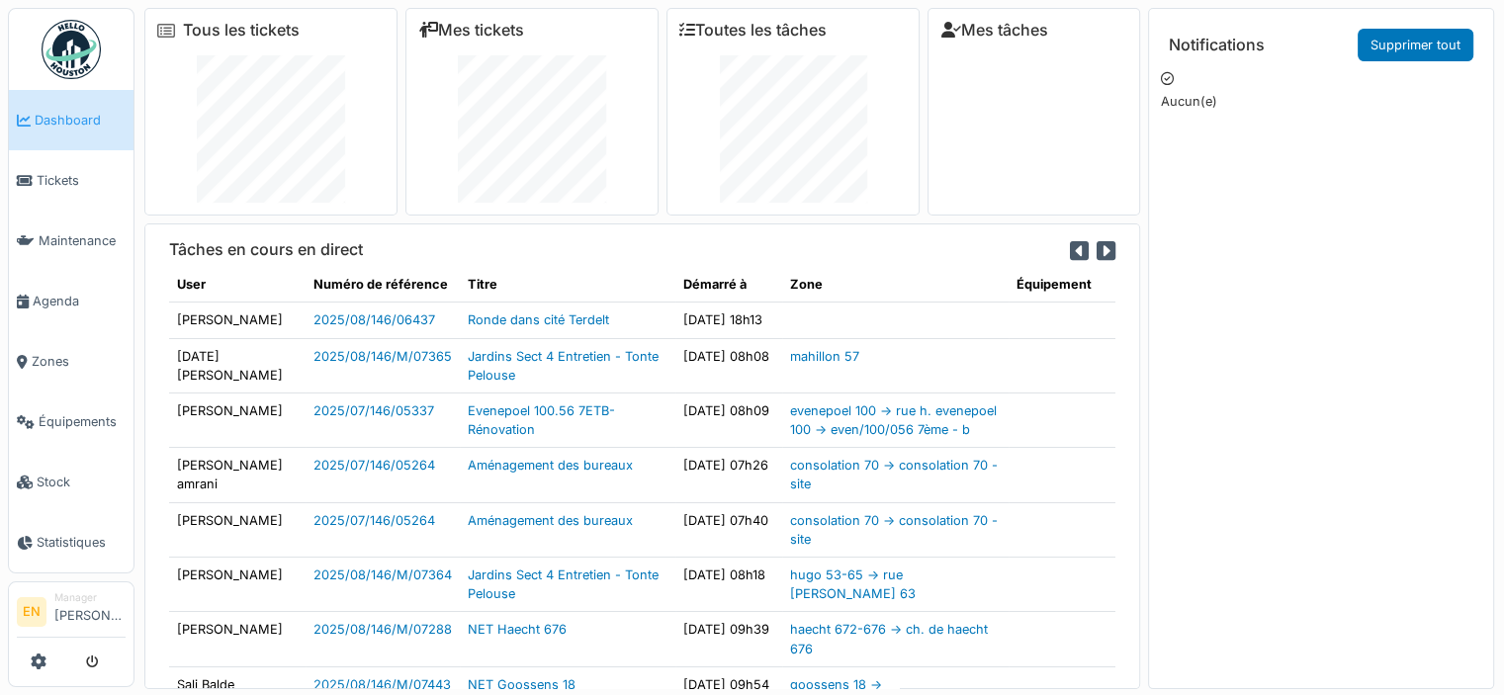
click at [80, 61] on img at bounding box center [71, 49] width 59 height 59
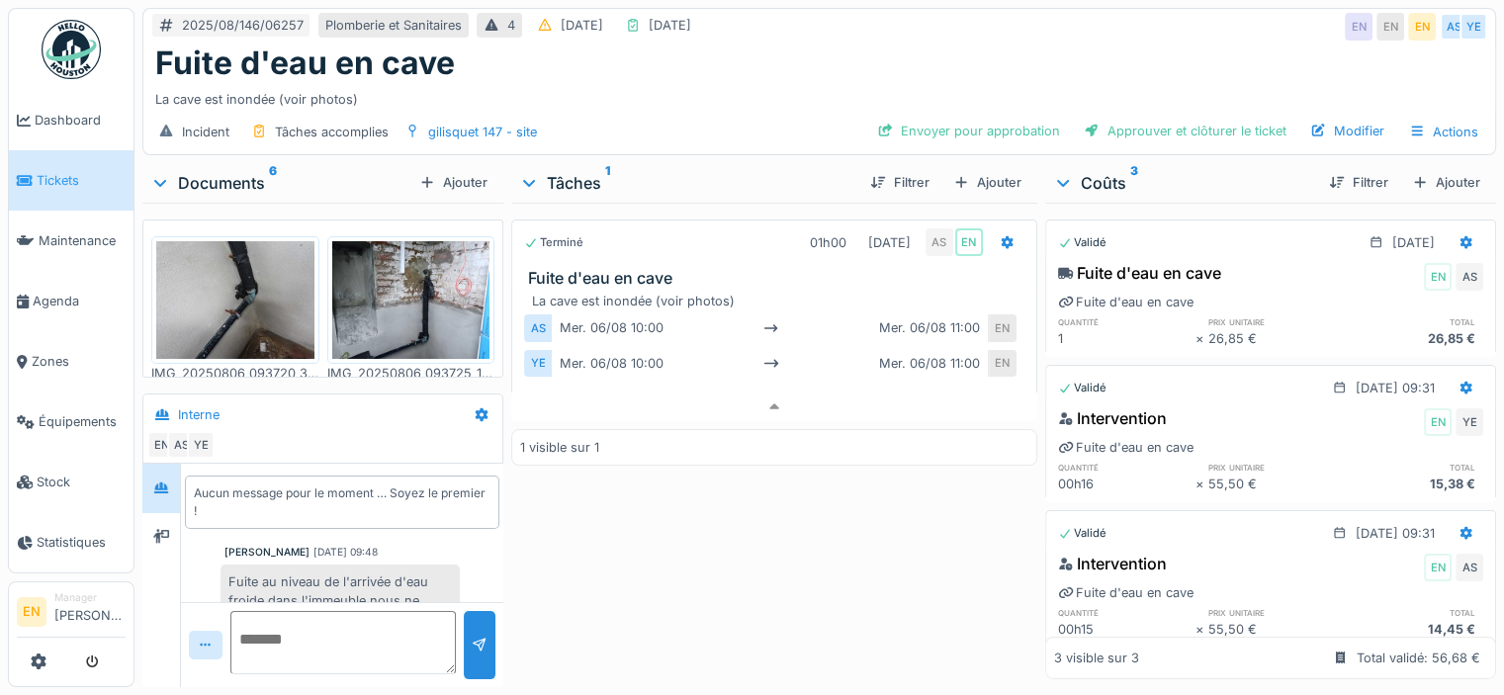
scroll to position [79, 0]
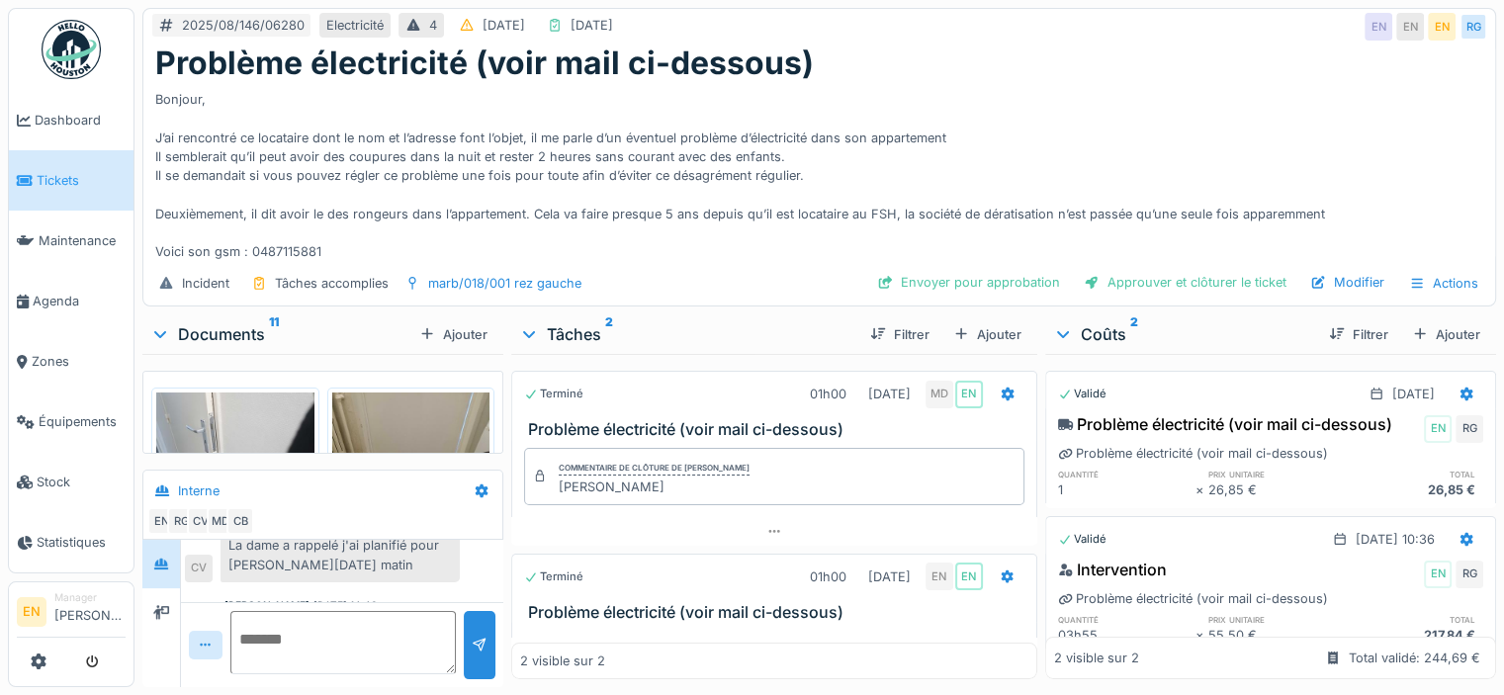
scroll to position [166, 0]
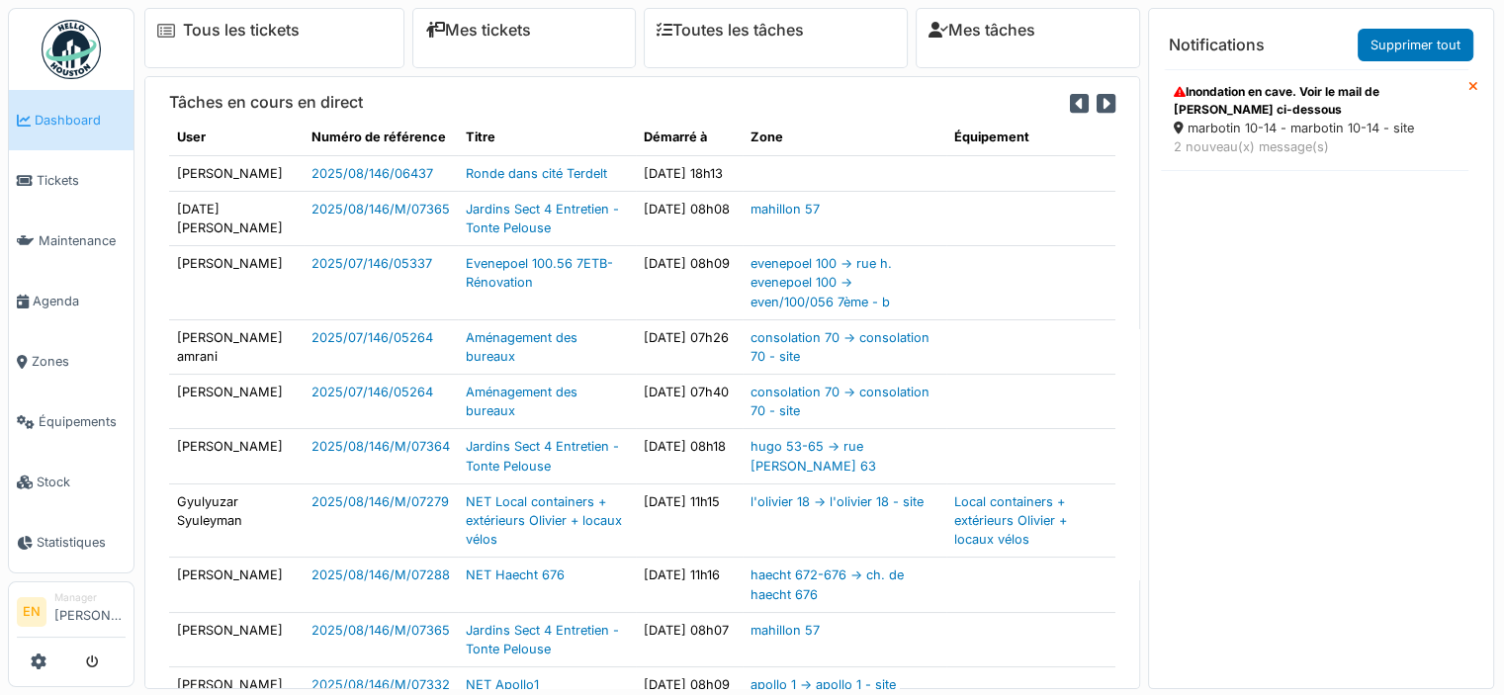
click at [1249, 104] on div "Inondation en cave. Voir le mail de [PERSON_NAME] ci-dessous" at bounding box center [1315, 101] width 282 height 36
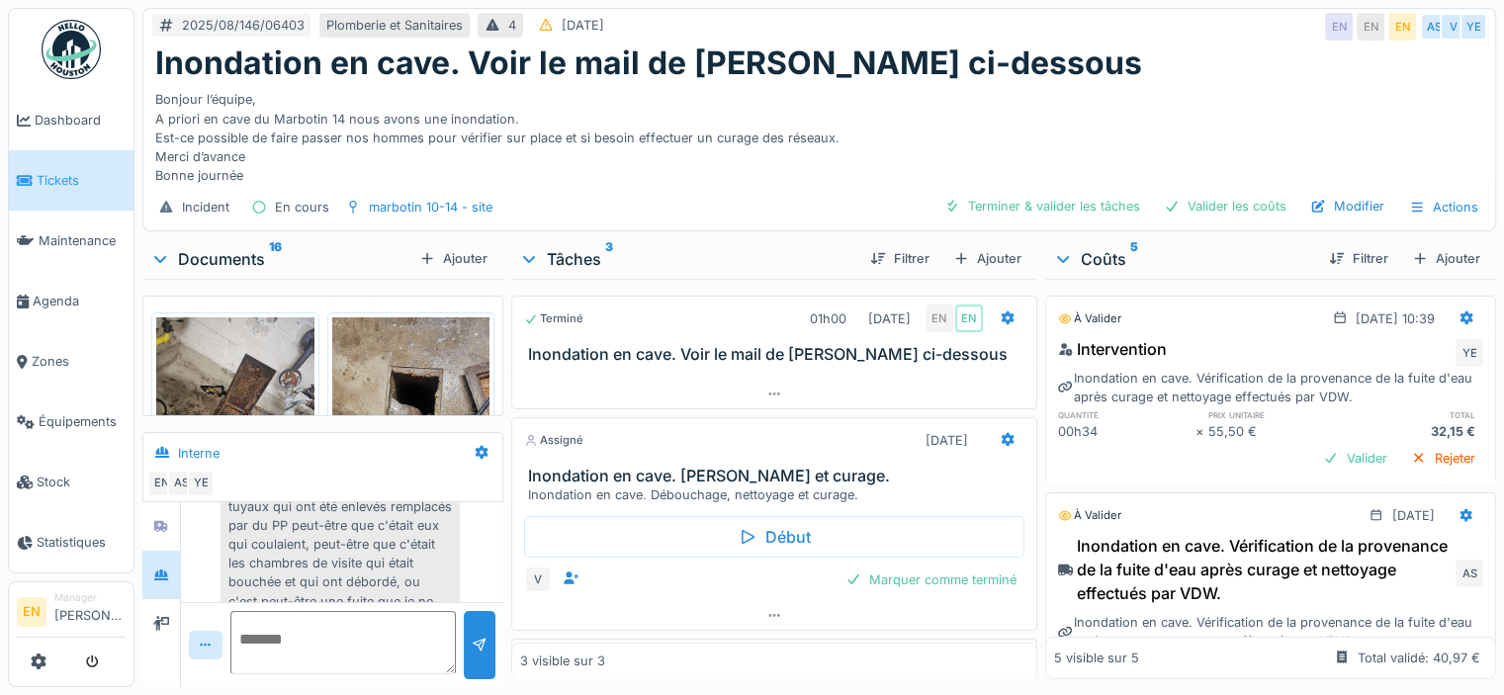
scroll to position [666, 0]
click at [400, 573] on div "Par contre je constate des vieux tuyaux qui ont été enlevés remplacés par du PP…" at bounding box center [340, 601] width 239 height 168
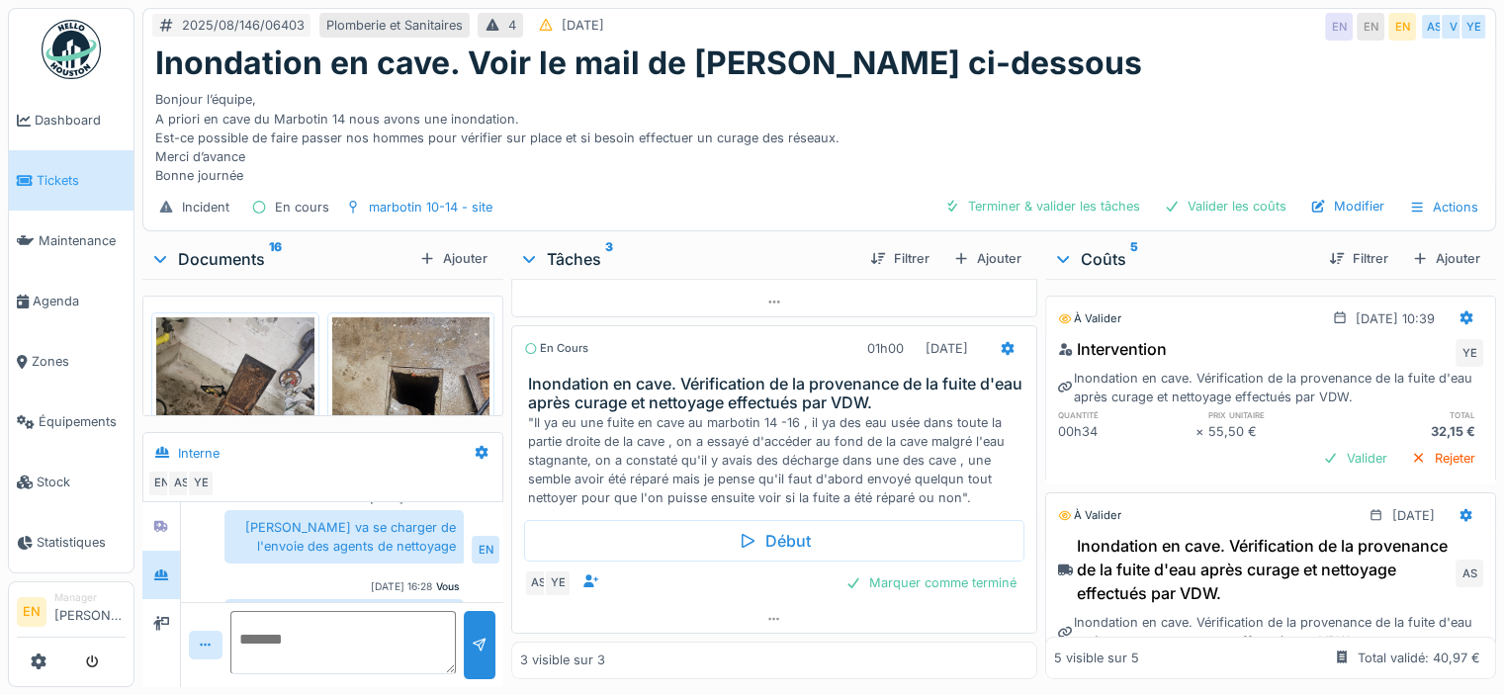
scroll to position [72, 0]
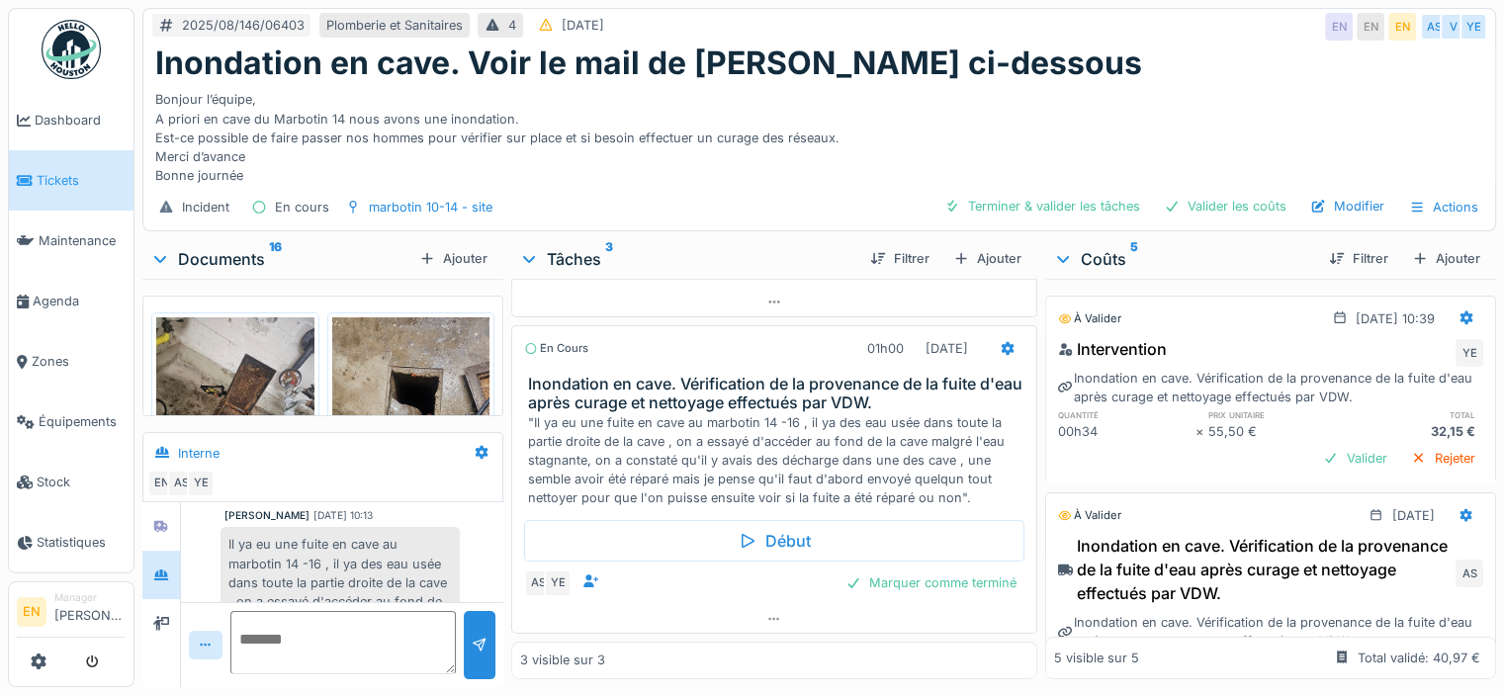
click at [1181, 89] on div "Bonjour l’équipe, A priori en cave du Marbotin 14 nous avons une inondation. Es…" at bounding box center [819, 133] width 1328 height 103
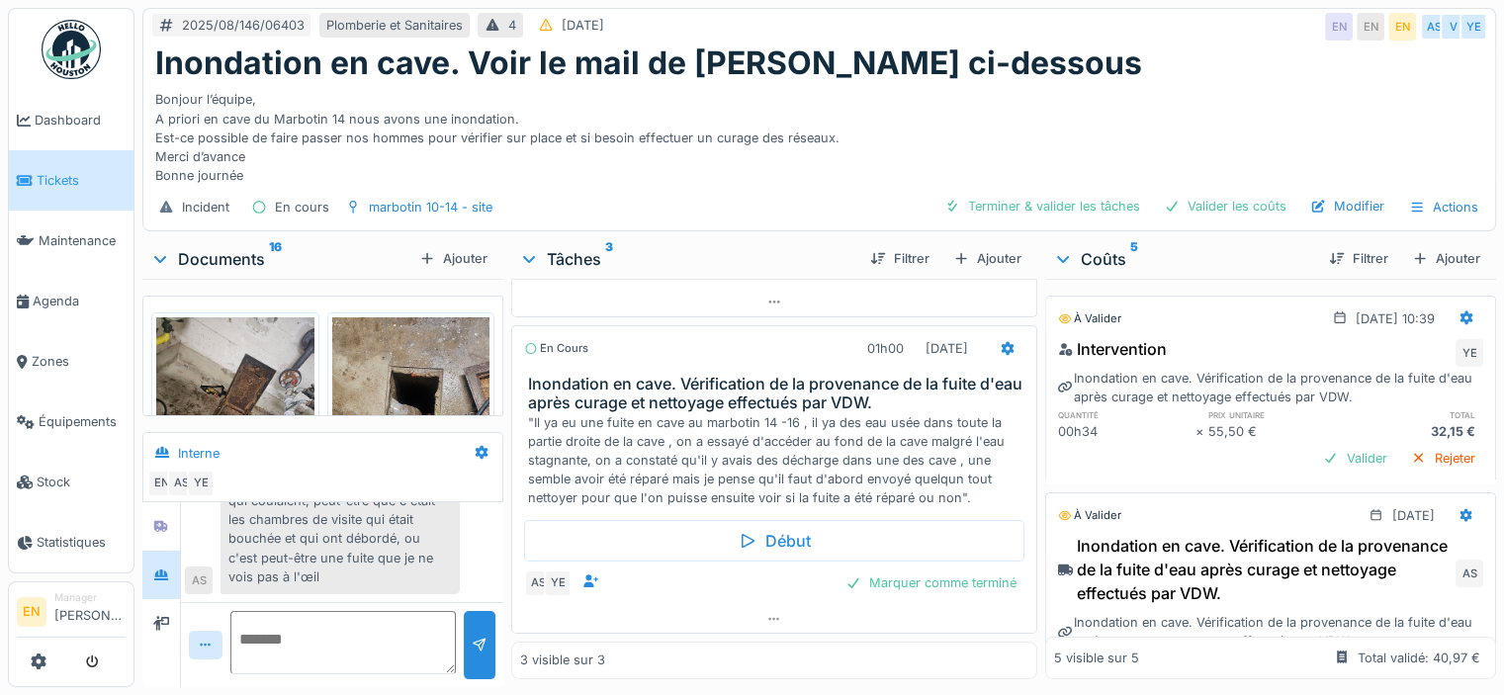
click at [1021, 127] on div "Bonjour l’équipe, A priori en cave du Marbotin 14 nous avons une inondation. Es…" at bounding box center [819, 133] width 1328 height 103
click at [1129, 82] on div "Bonjour l’équipe, A priori en cave du Marbotin 14 nous avons une inondation. Es…" at bounding box center [819, 133] width 1328 height 103
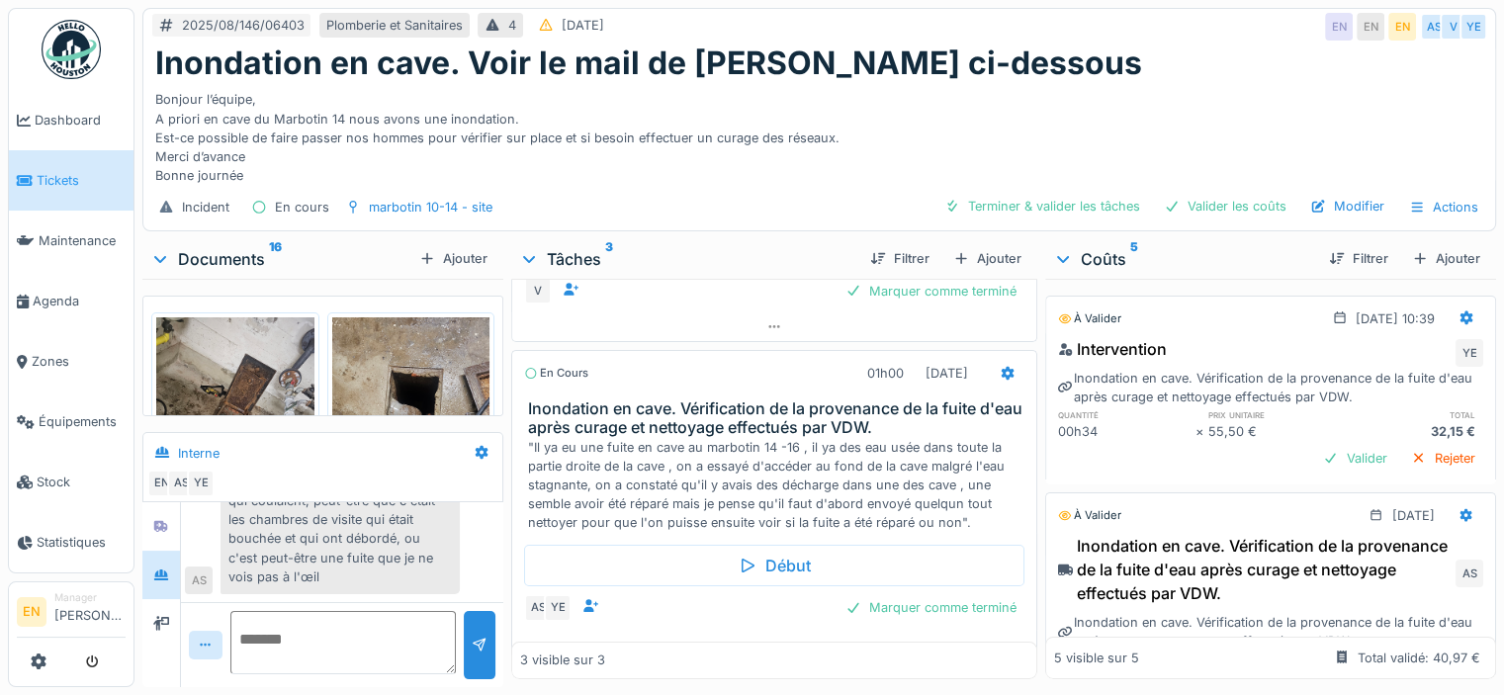
scroll to position [327, 0]
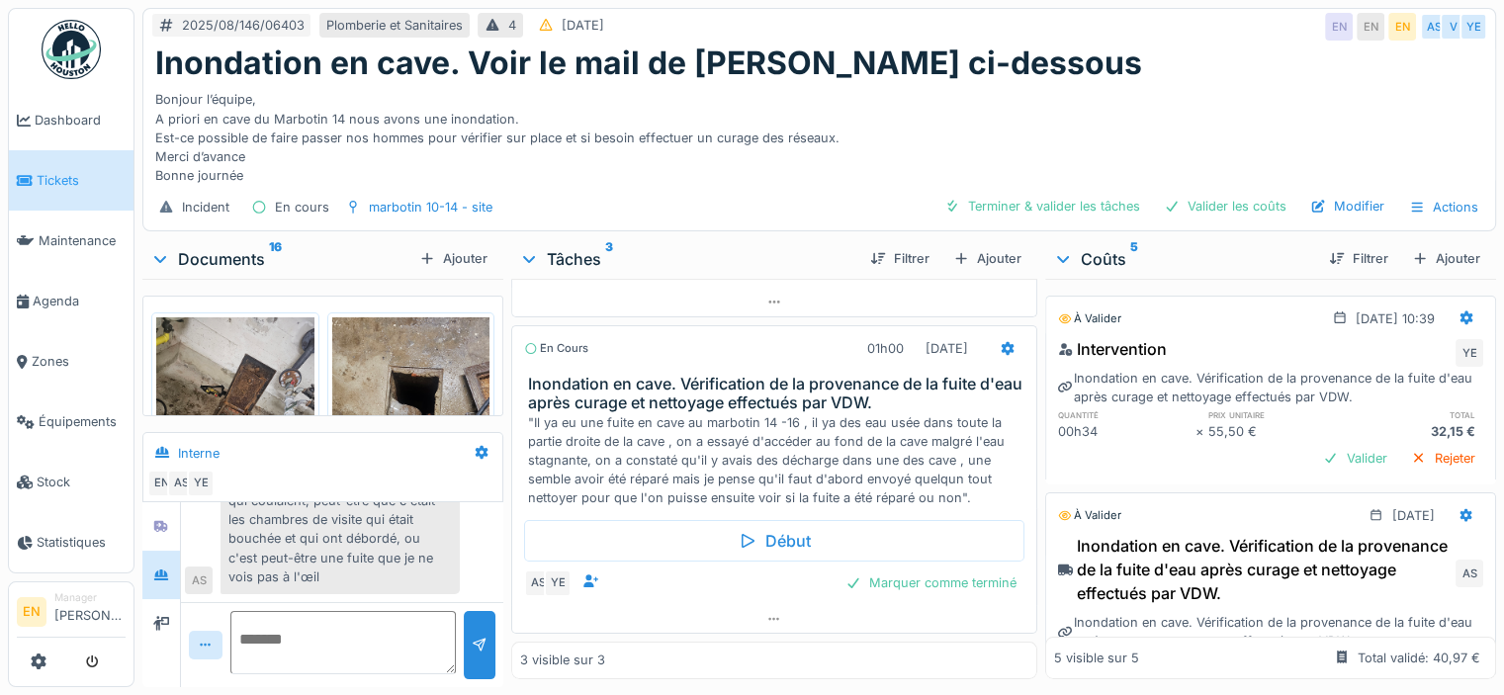
click at [1012, 86] on div "Bonjour l’équipe, A priori en cave du Marbotin 14 nous avons une inondation. Es…" at bounding box center [819, 133] width 1328 height 103
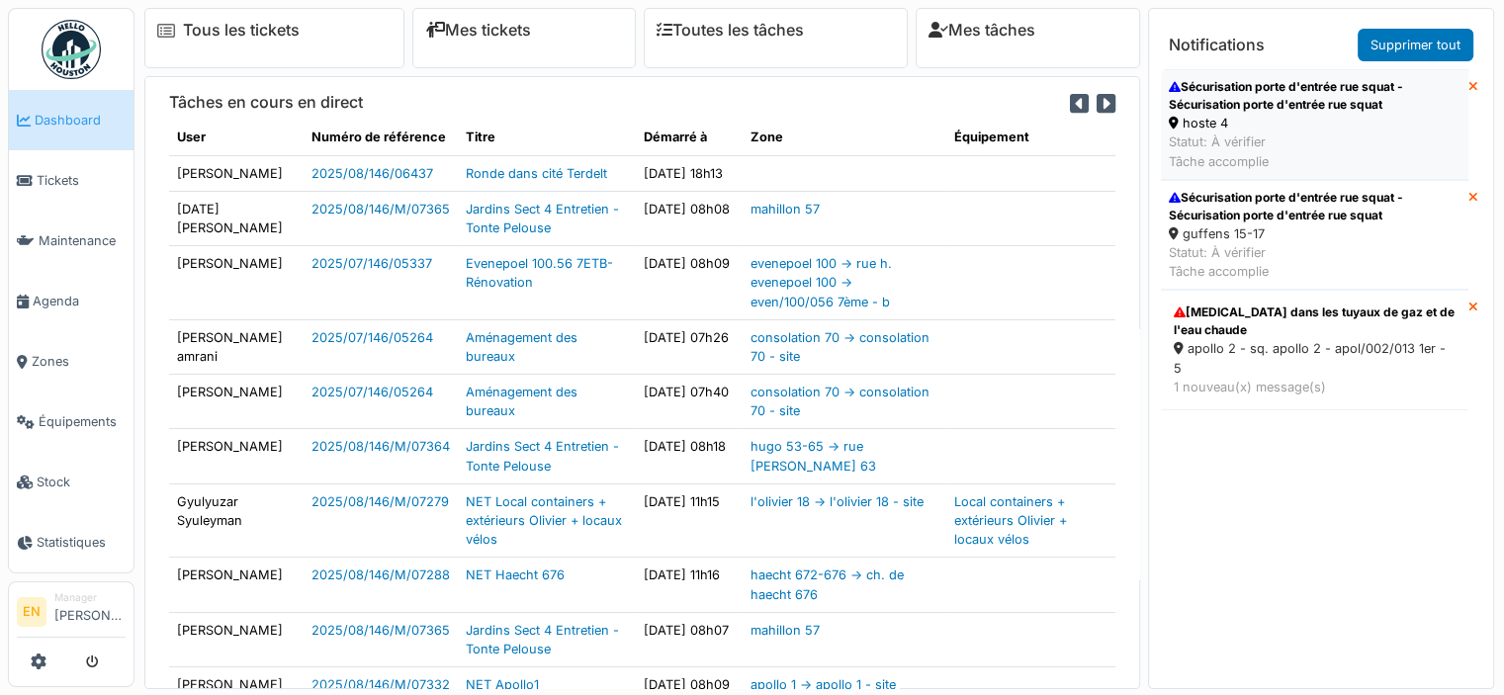
click at [1258, 94] on div "Sécurisation porte d'entrée rue squat - Sécurisation porte d'entrée rue squat" at bounding box center [1315, 96] width 292 height 36
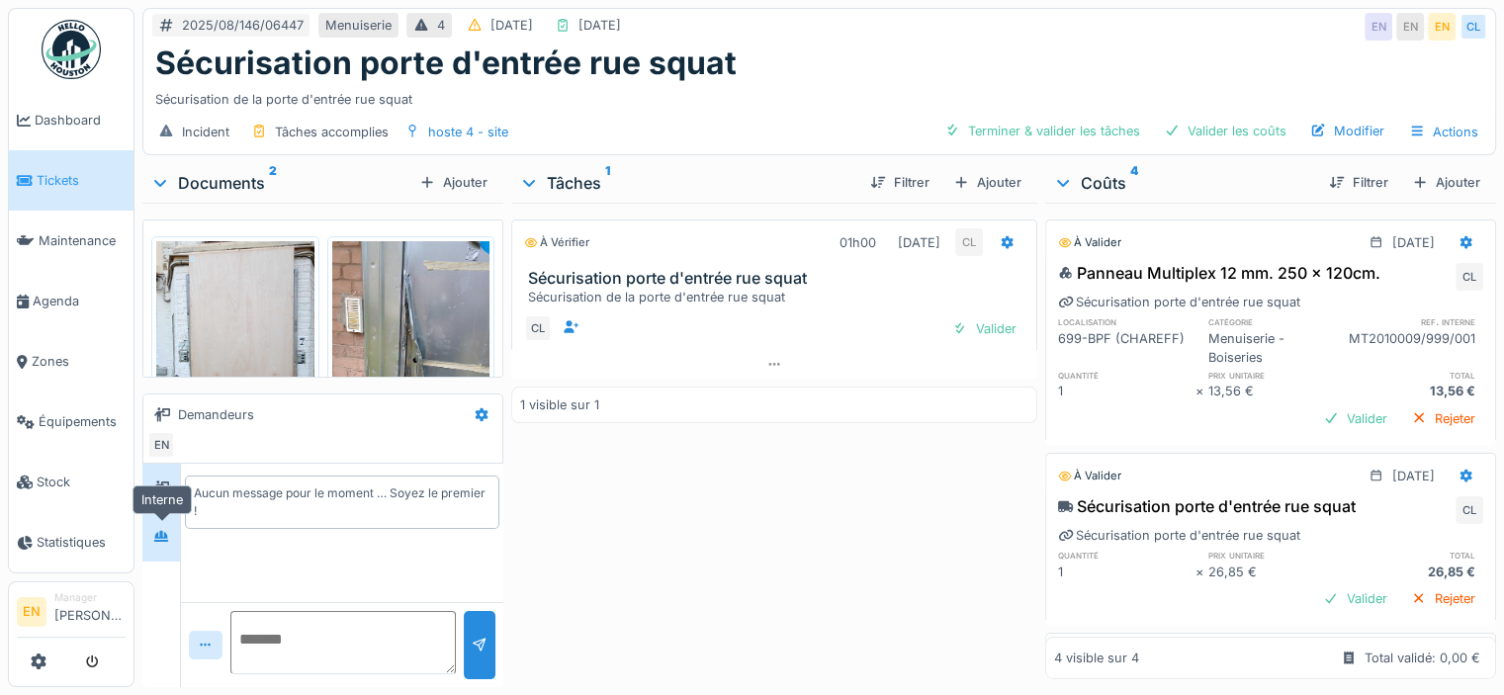
click at [167, 540] on icon at bounding box center [161, 536] width 14 height 11
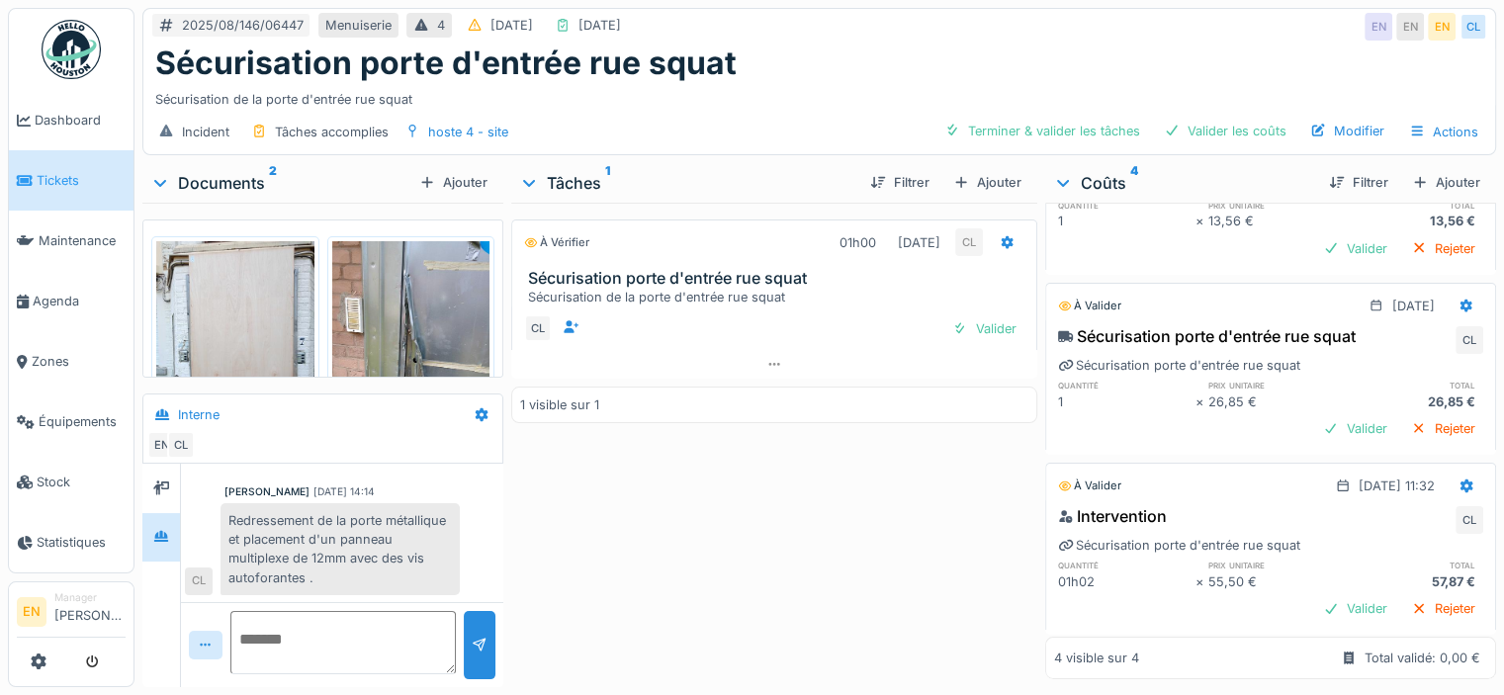
scroll to position [198, 0]
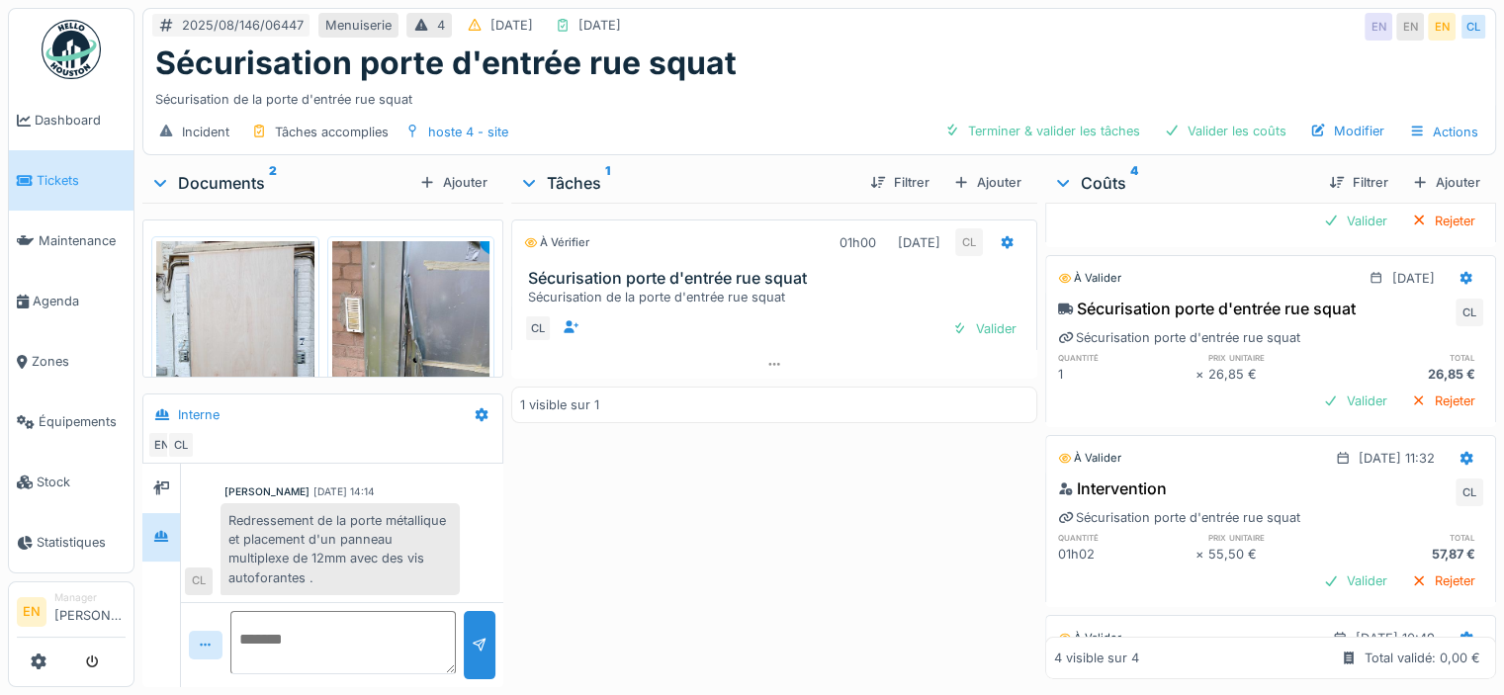
click at [705, 536] on div "À vérifier 01h00 14/08/2025 CL Sécurisation porte d'entrée rue squat Sécurisati…" at bounding box center [774, 441] width 526 height 477
click at [586, 525] on div "À vérifier 01h00 14/08/2025 CL Sécurisation porte d'entrée rue squat Sécurisati…" at bounding box center [774, 441] width 526 height 477
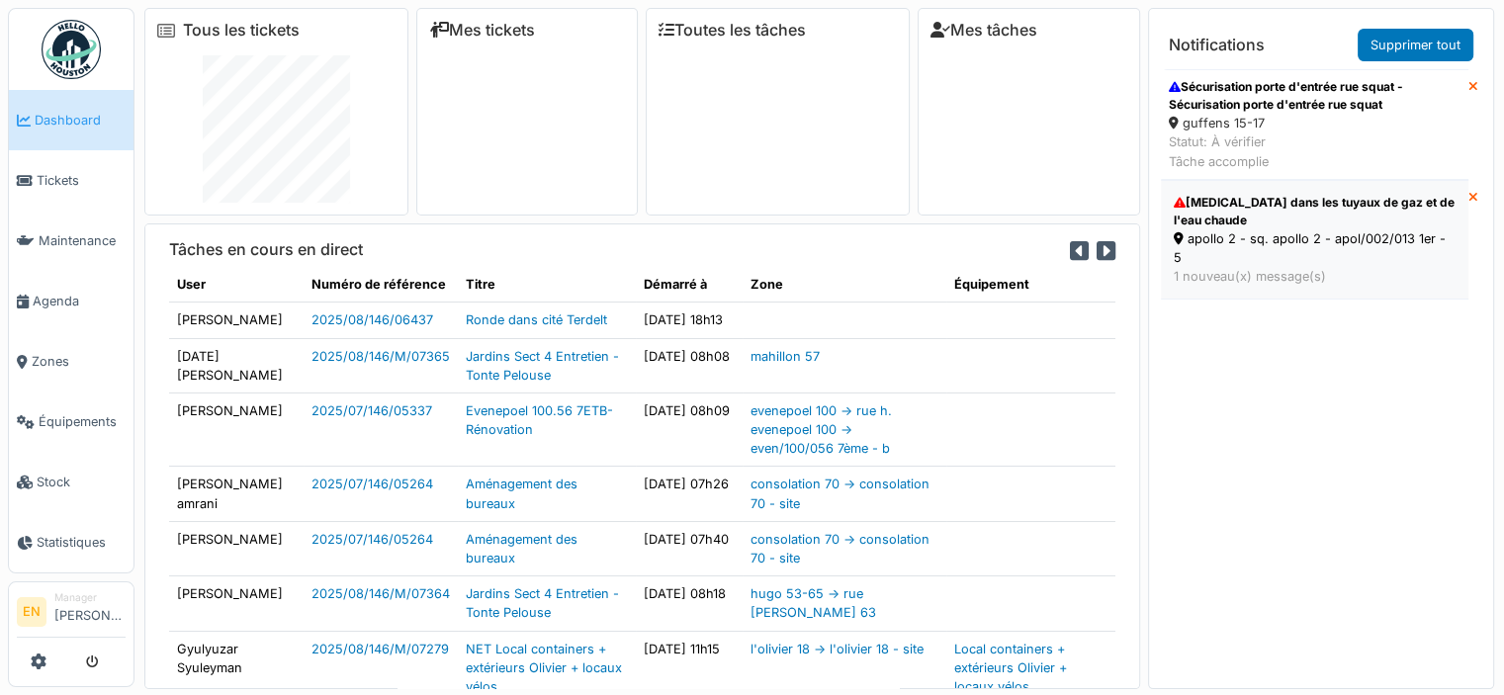
click at [1255, 226] on div "[MEDICAL_DATA] dans les tuyaux de gaz et de l'eau chaude" at bounding box center [1315, 212] width 282 height 36
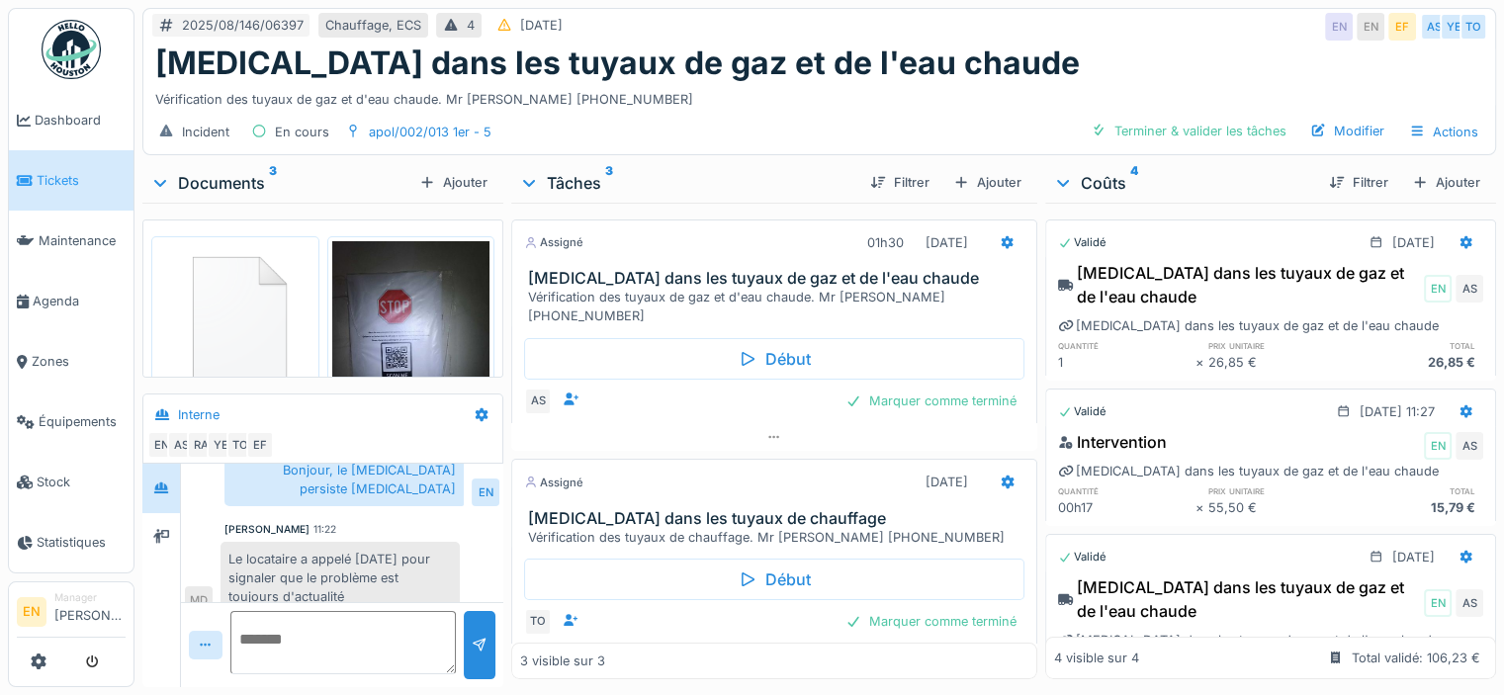
scroll to position [15, 0]
click at [1123, 13] on div "2025/08/146/06397 Chauffage, ECS 4 [DATE] EN EN EF AS YE TO" at bounding box center [819, 27] width 1352 height 36
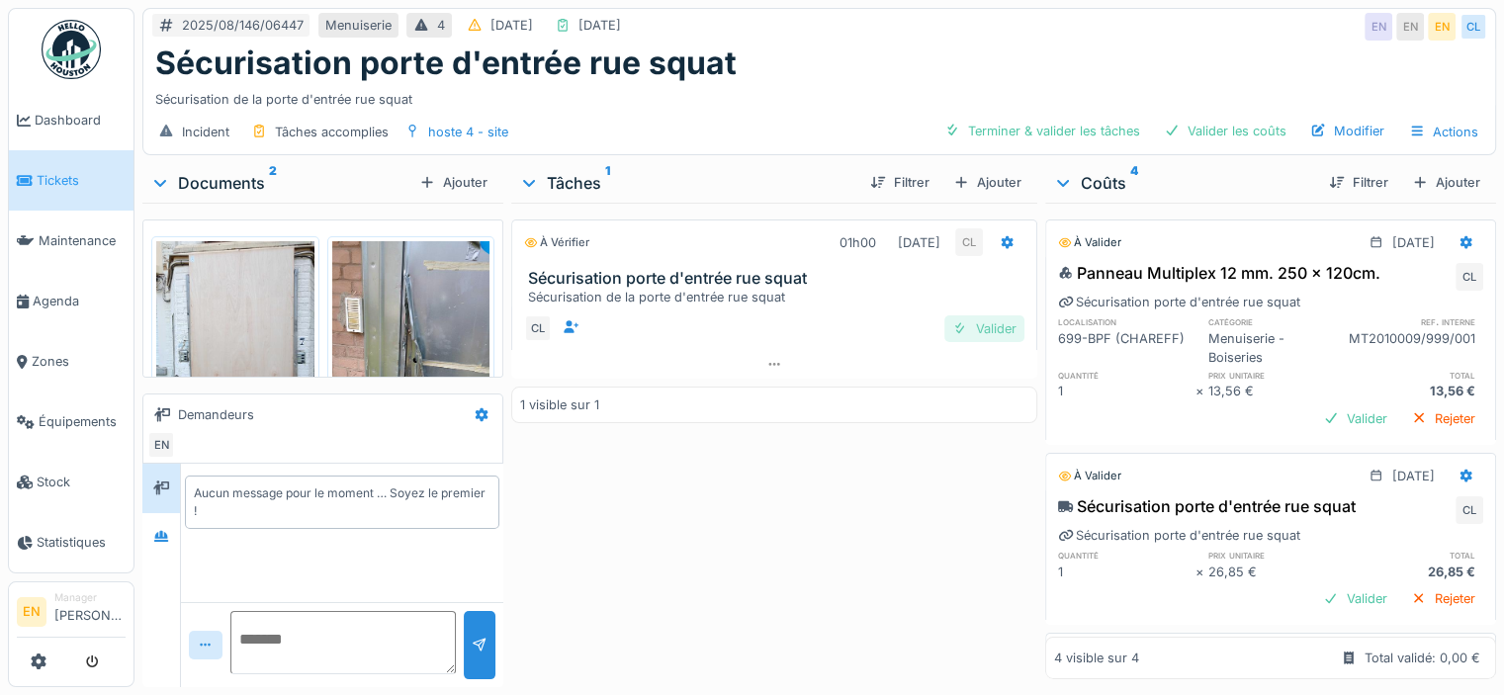
click at [985, 334] on div "Valider" at bounding box center [984, 328] width 80 height 27
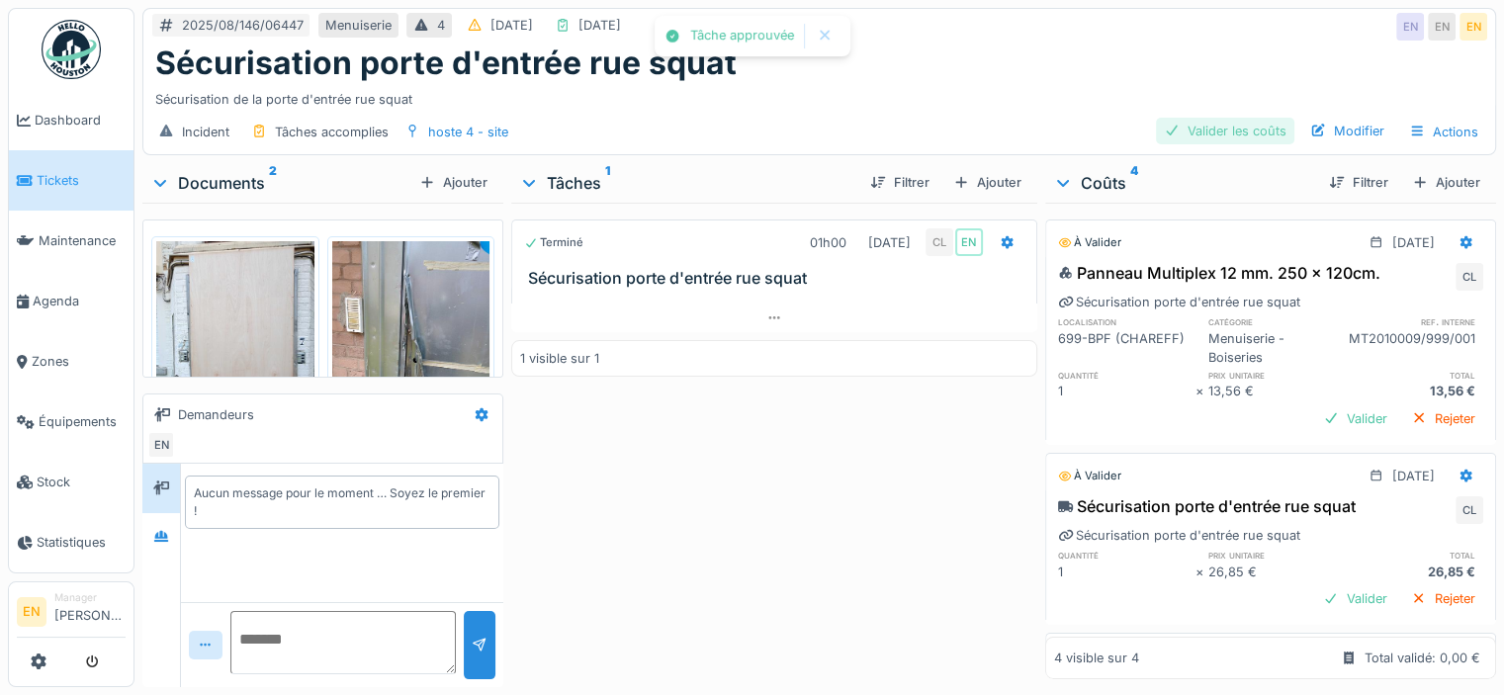
click at [1239, 139] on div "Valider les coûts" at bounding box center [1225, 131] width 138 height 27
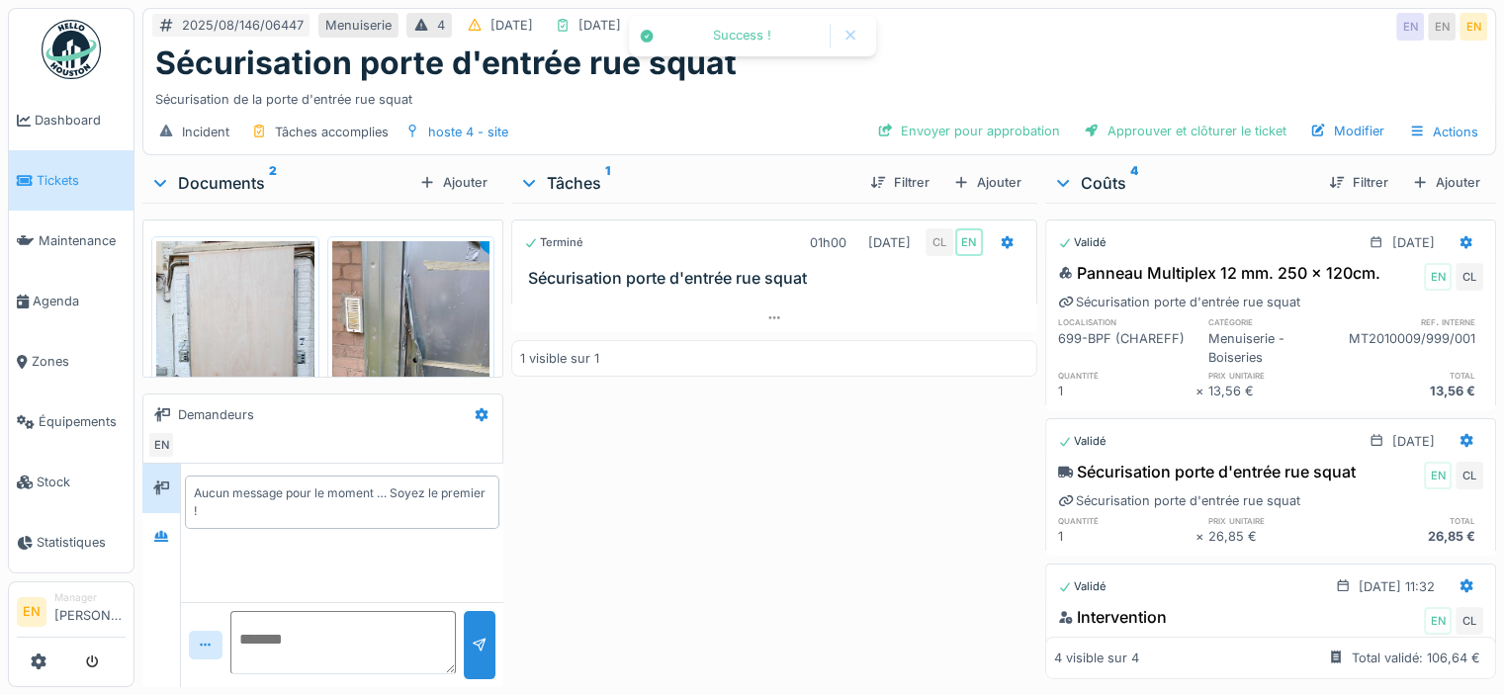
scroll to position [15, 0]
click at [1244, 118] on div "Approuver et clôturer le ticket" at bounding box center [1185, 131] width 219 height 27
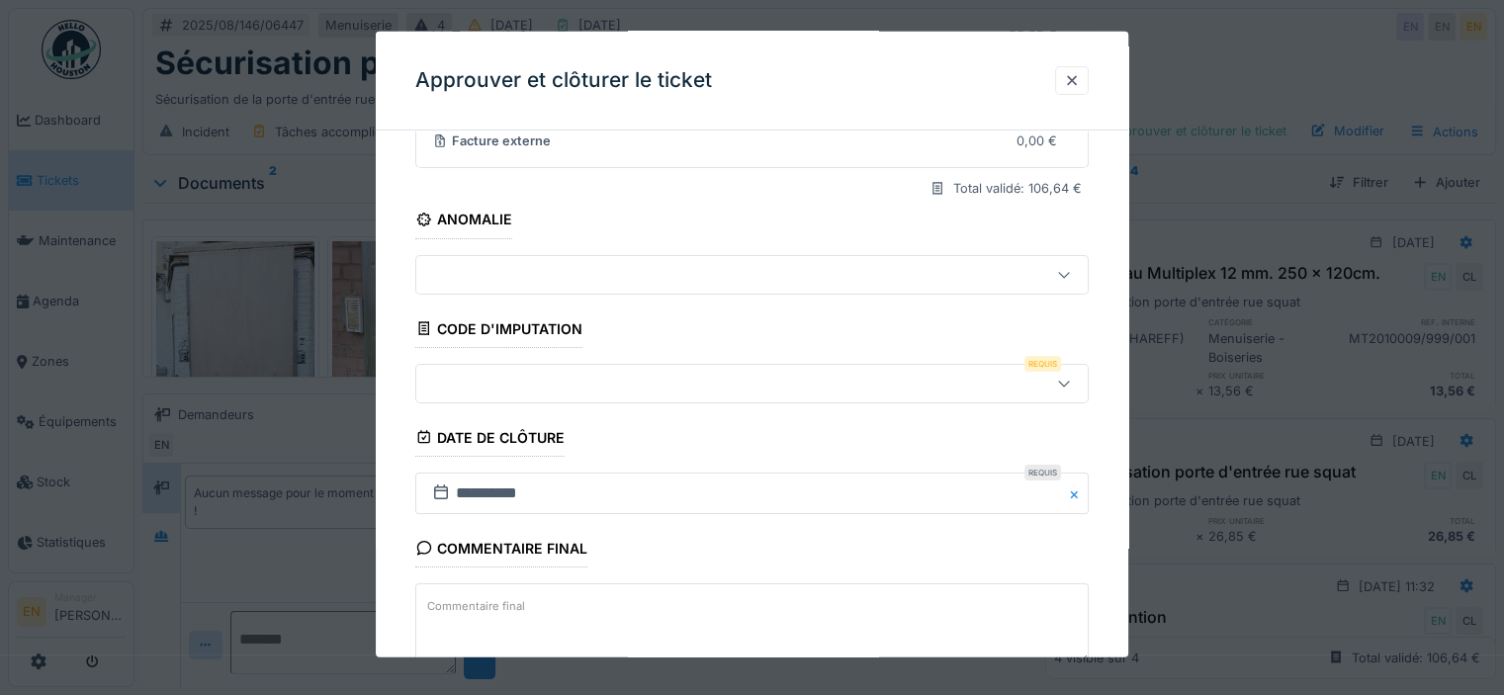
scroll to position [297, 0]
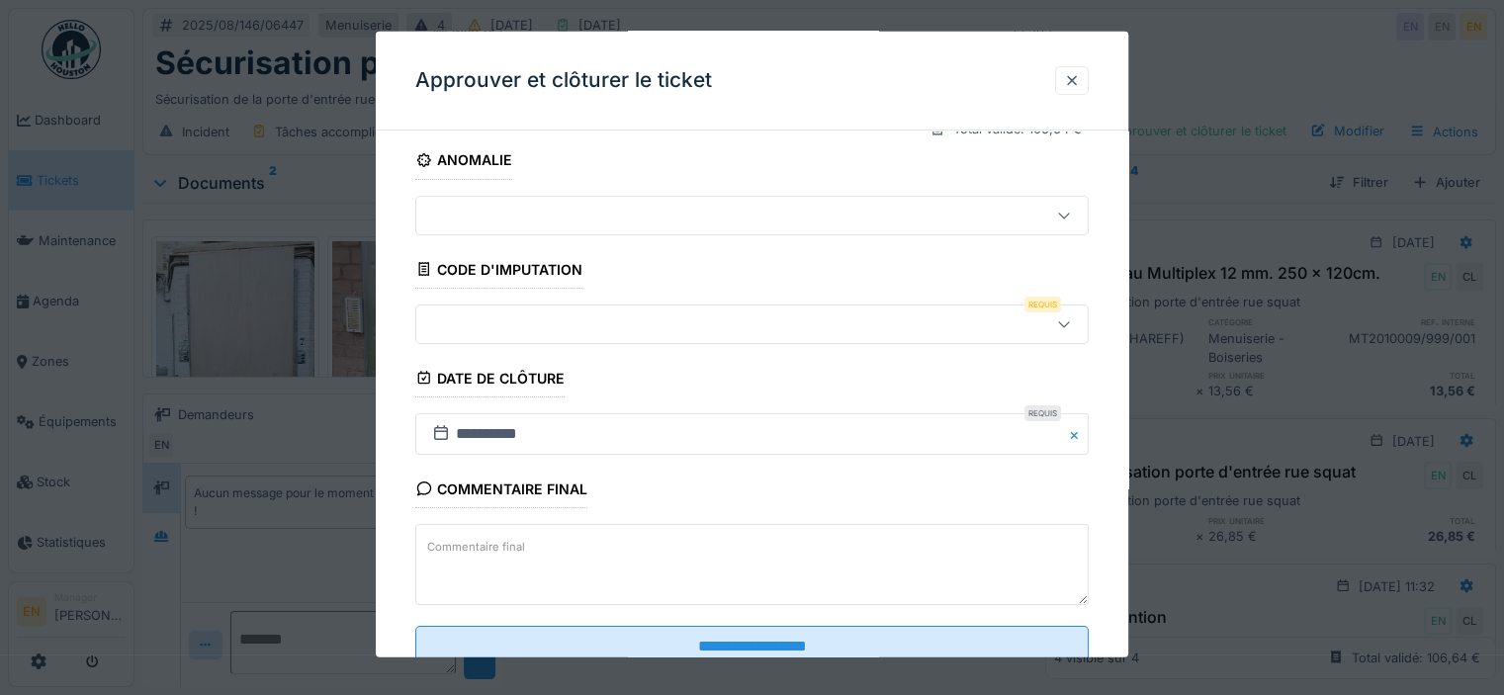
click at [1068, 323] on icon at bounding box center [1064, 323] width 16 height 13
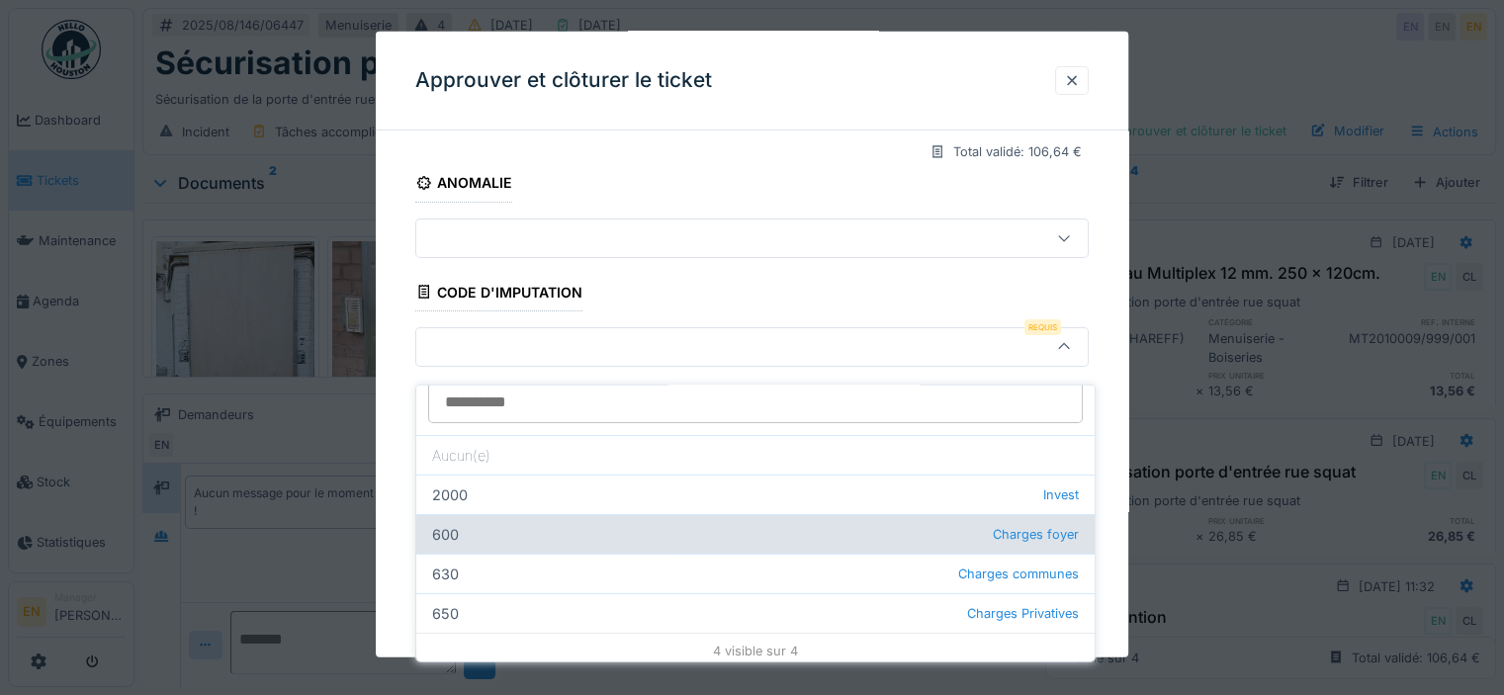
scroll to position [21, 0]
click at [562, 509] on div "600 Charges foyer" at bounding box center [755, 529] width 678 height 40
type input "***"
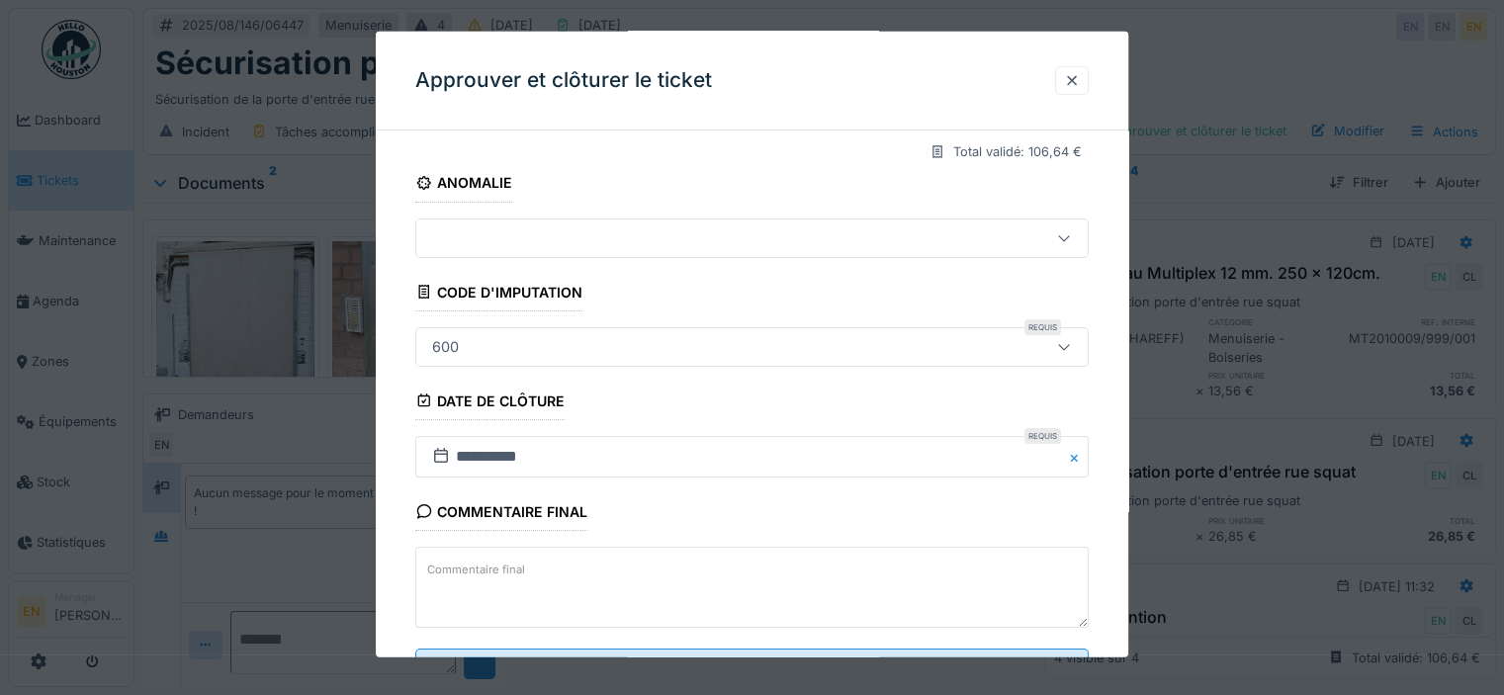
scroll to position [358, 0]
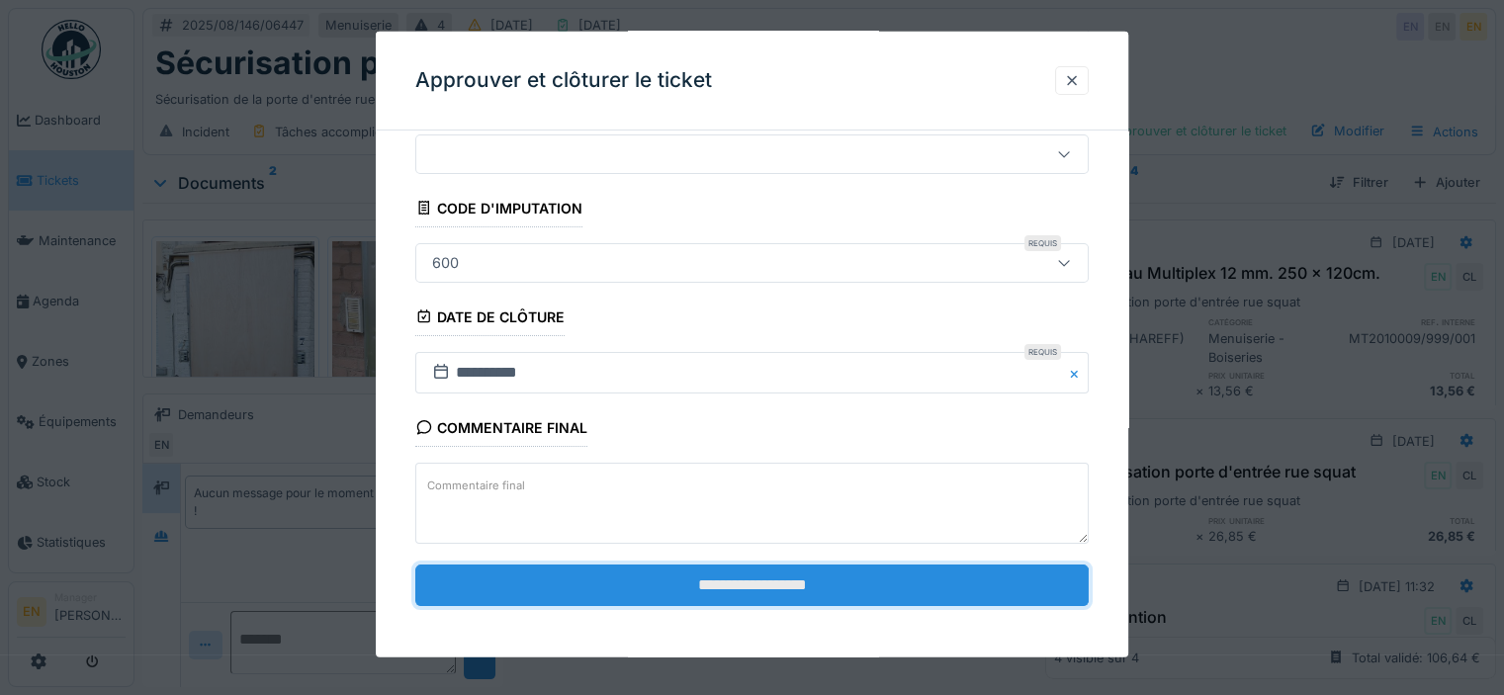
click at [748, 579] on input "**********" at bounding box center [751, 586] width 673 height 42
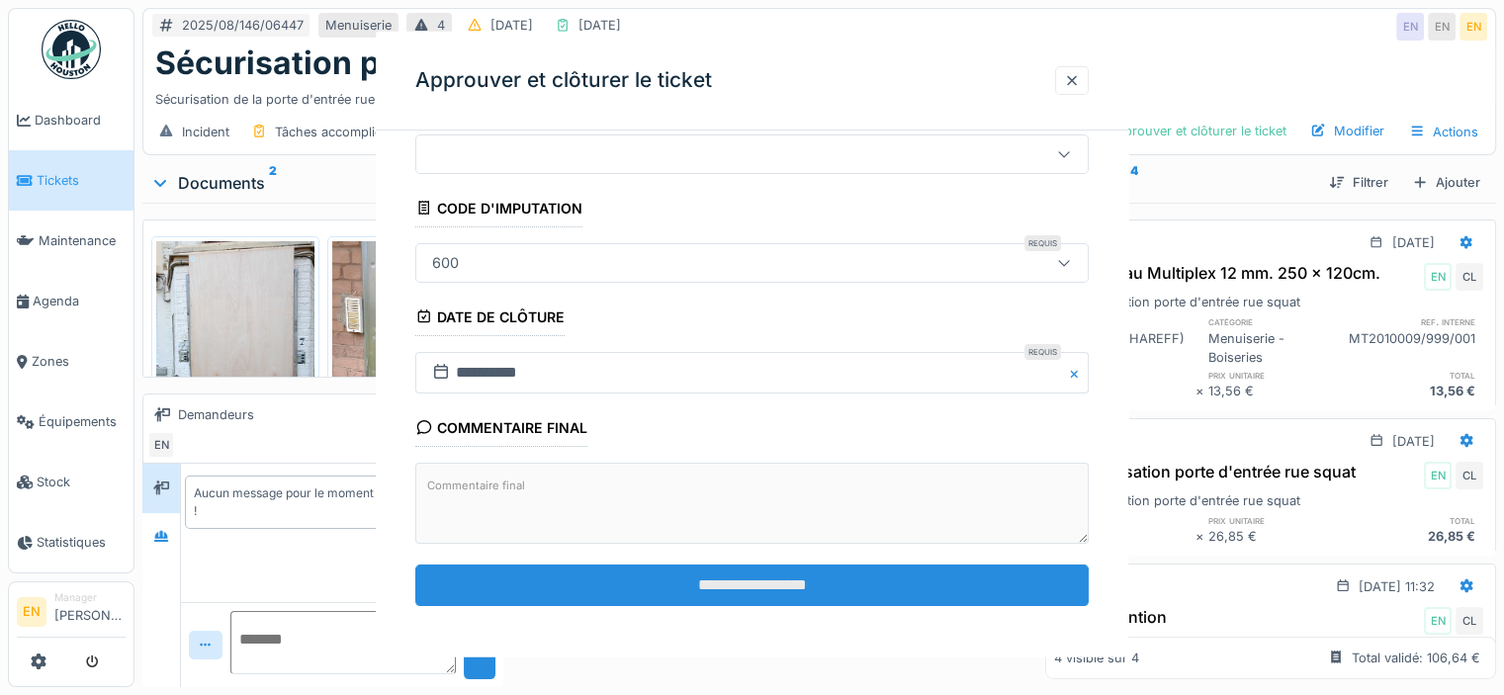
scroll to position [0, 0]
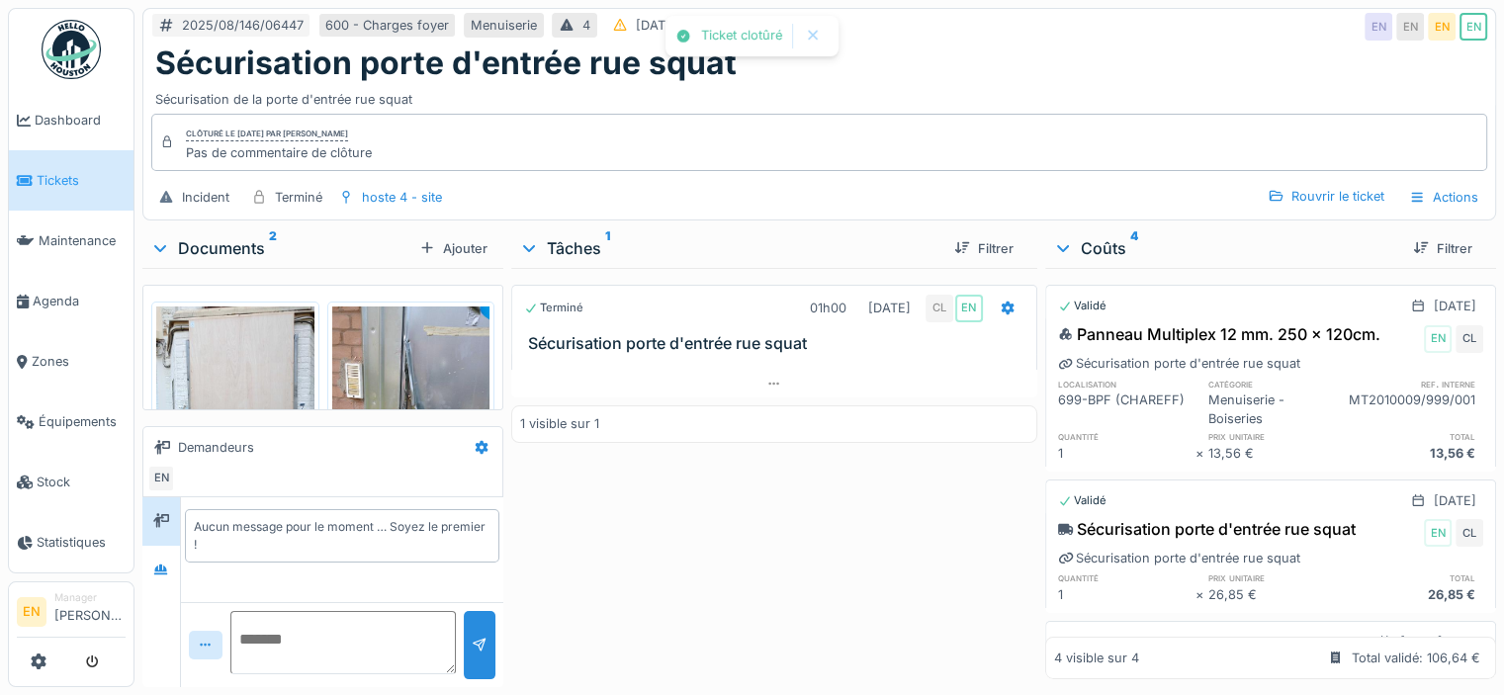
click at [748, 579] on div "Terminé 01h00 14/08/2025 CL EN Sécurisation porte d'entrée rue squat 1 visible …" at bounding box center [774, 473] width 526 height 411
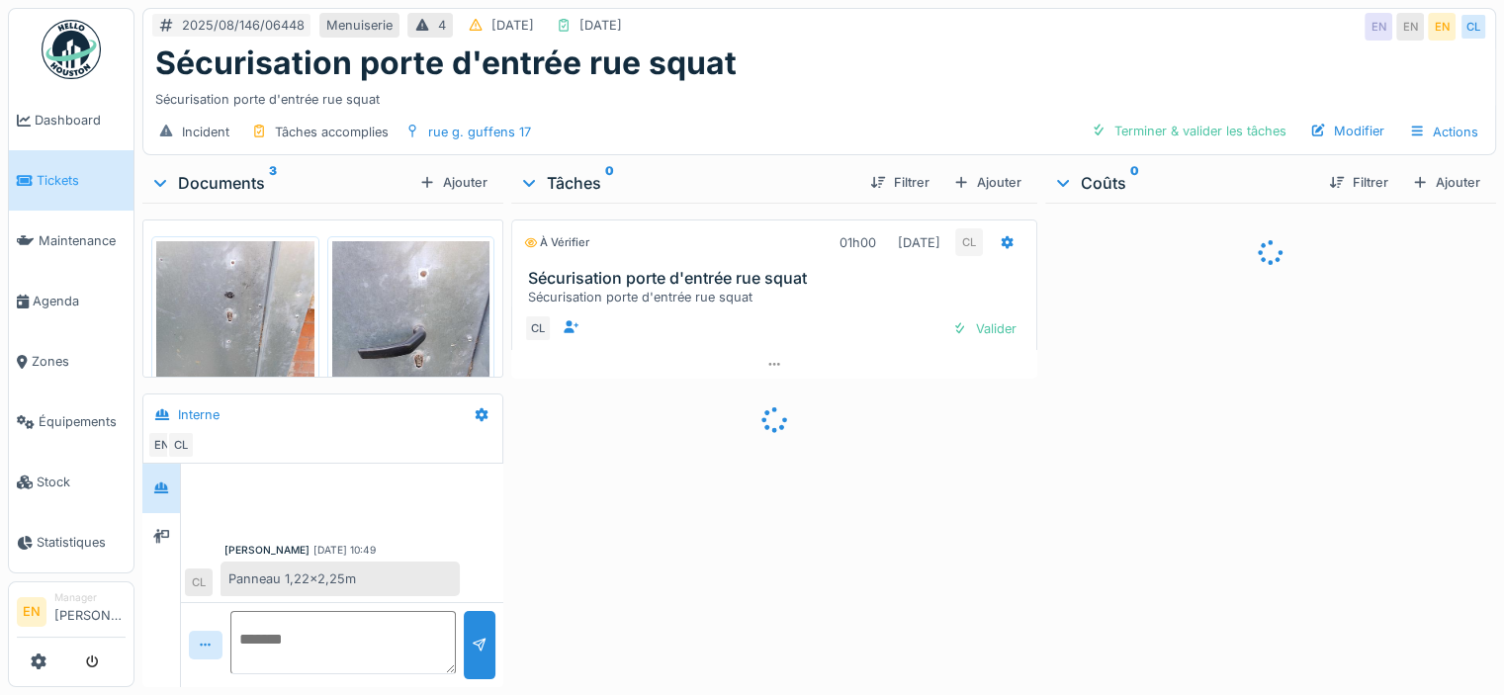
scroll to position [90, 0]
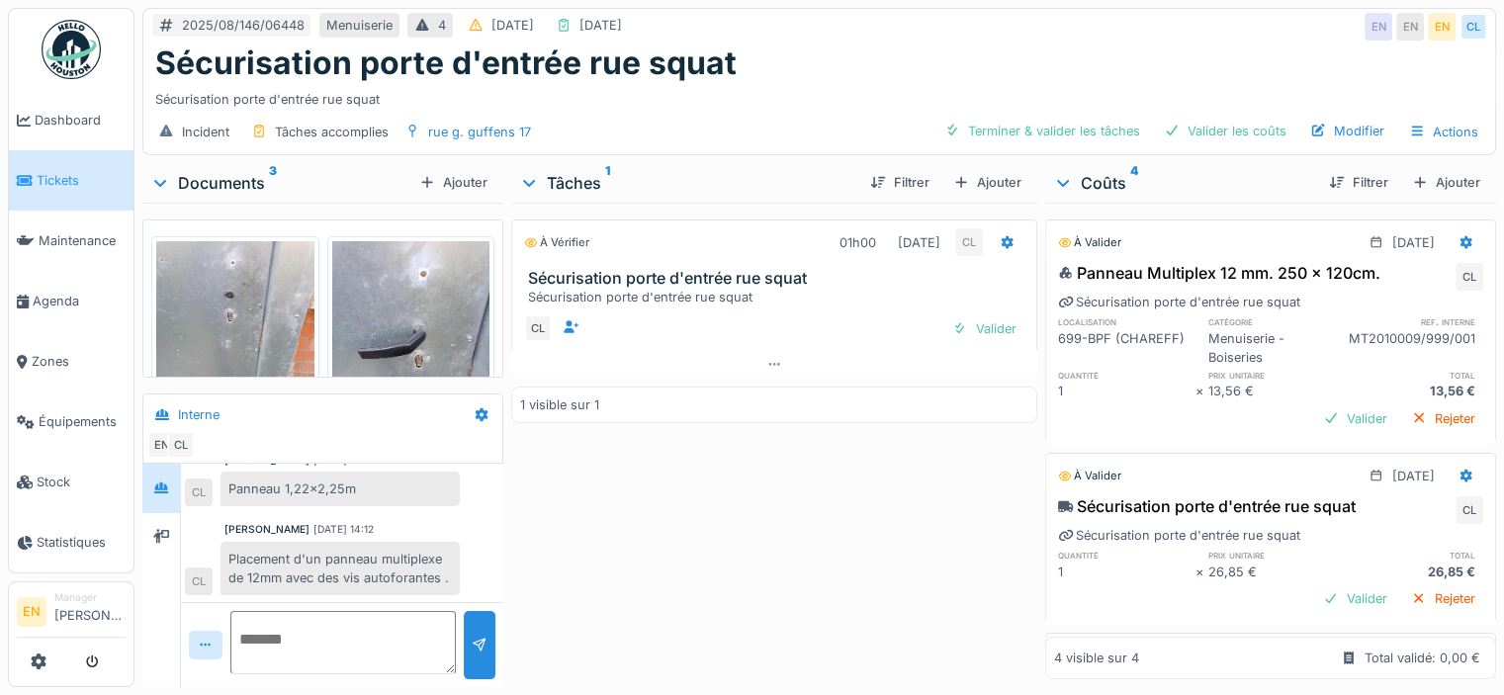
click at [611, 554] on div "À vérifier 01h00 [DATE] CL Sécurisation porte d'entrée rue squat Sécurisation p…" at bounding box center [774, 441] width 526 height 477
click at [742, 560] on div "À vérifier 01h00 [DATE] CL Sécurisation porte d'entrée rue squat Sécurisation p…" at bounding box center [774, 441] width 526 height 477
